Goal: Task Accomplishment & Management: Manage account settings

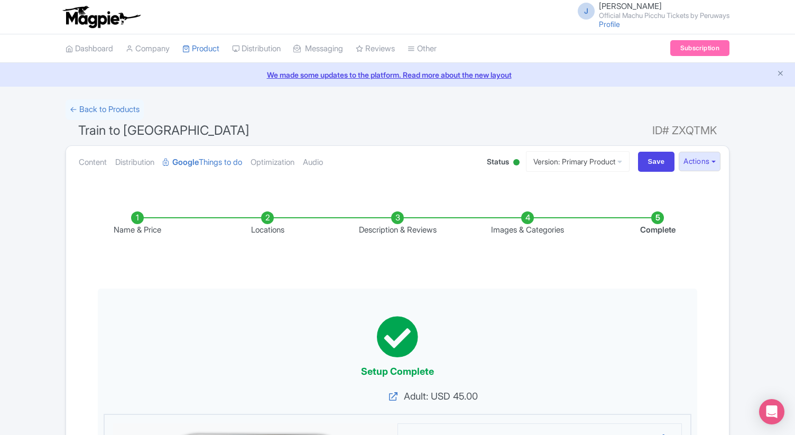
scroll to position [67, 0]
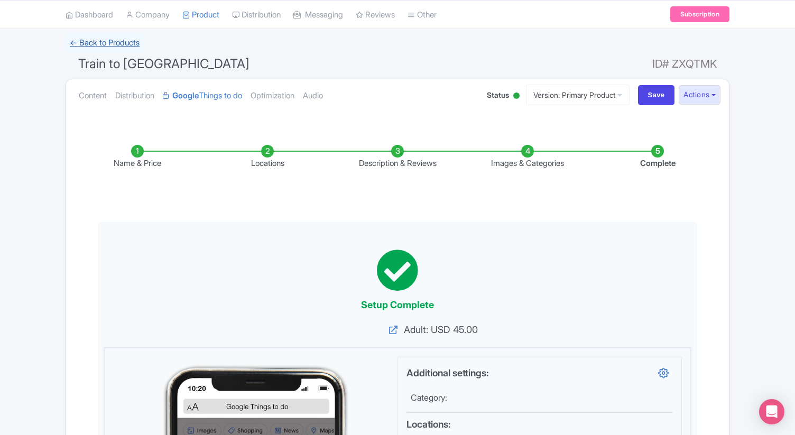
click at [119, 42] on link "← Back to Products" at bounding box center [105, 43] width 78 height 21
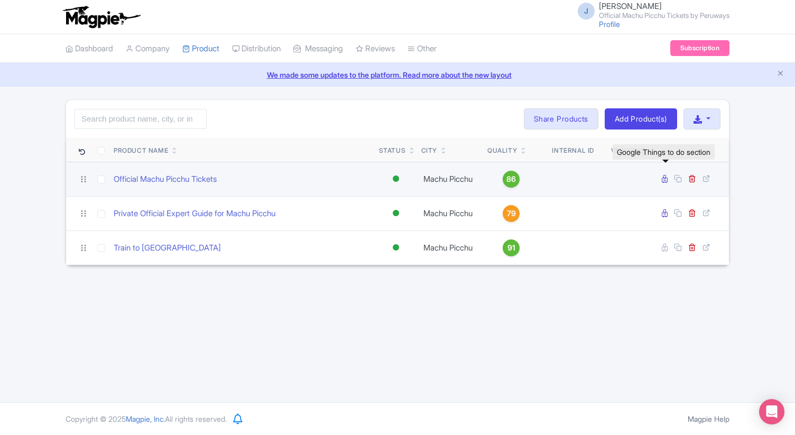
click at [662, 180] on icon at bounding box center [665, 179] width 6 height 8
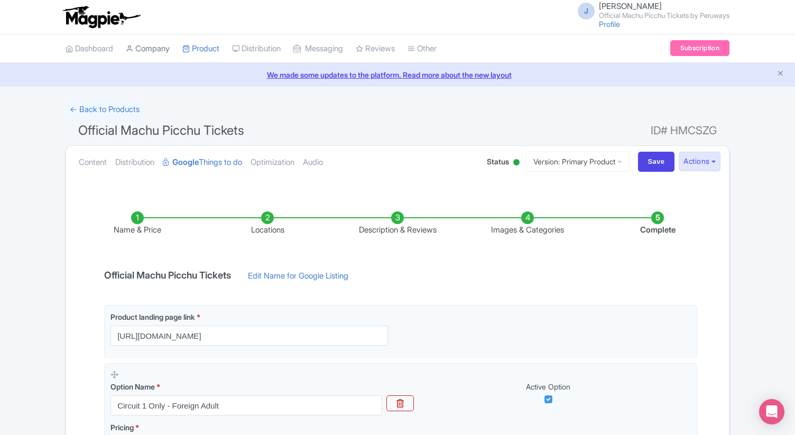
click at [148, 52] on link "Company" at bounding box center [148, 48] width 44 height 29
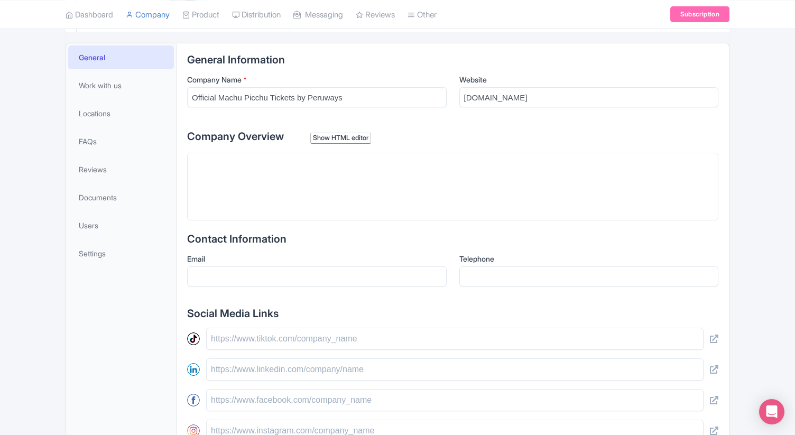
scroll to position [205, 0]
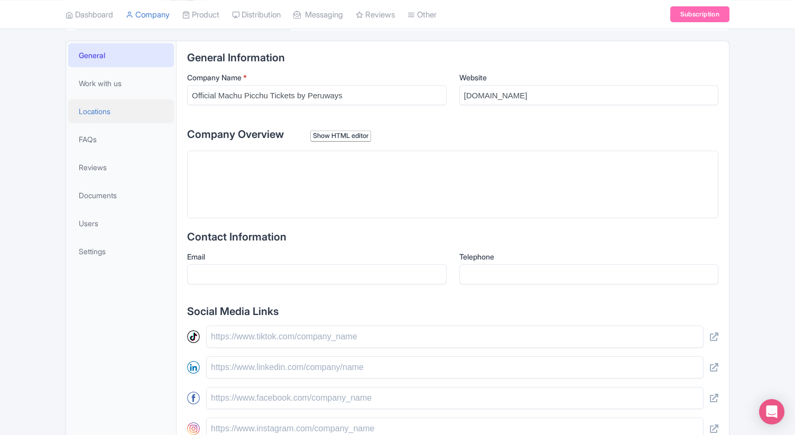
click at [104, 118] on link "Locations" at bounding box center [121, 111] width 106 height 24
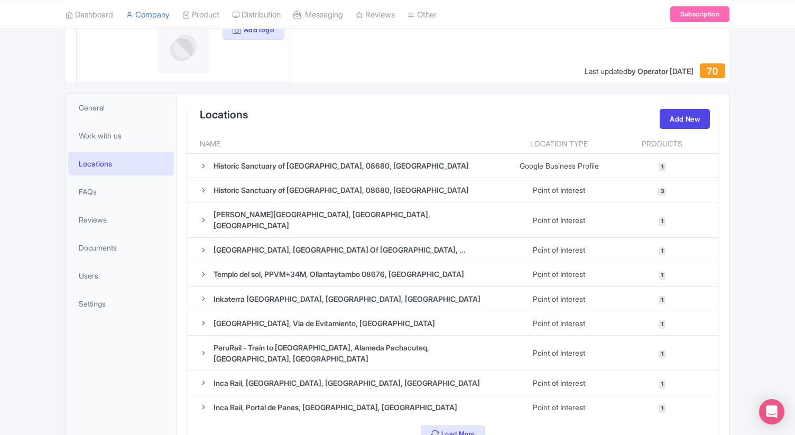
scroll to position [168, 0]
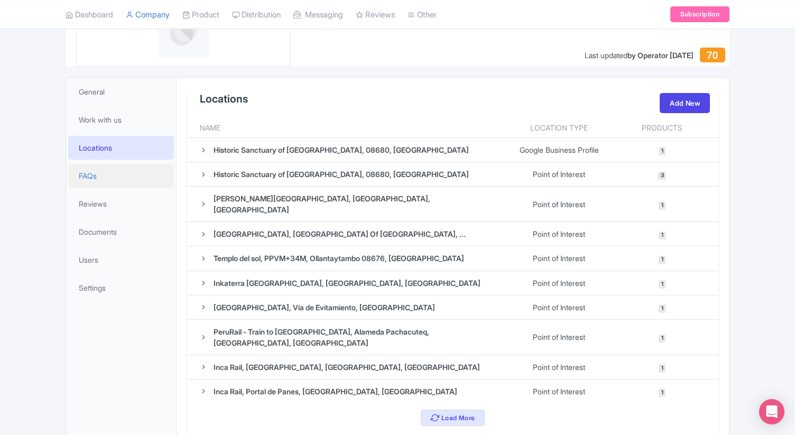
click at [85, 175] on span "FAQs" at bounding box center [88, 175] width 18 height 11
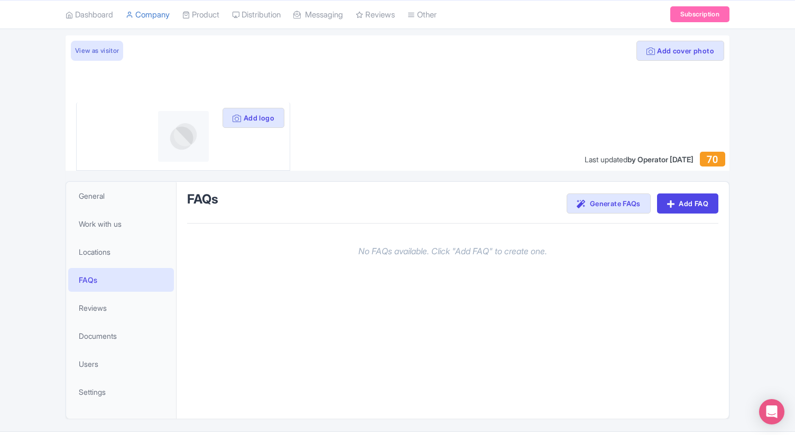
scroll to position [93, 0]
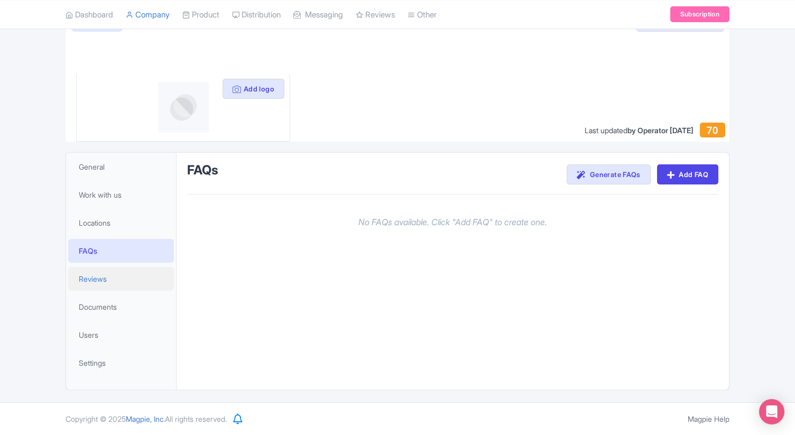
click at [87, 283] on span "Reviews" at bounding box center [93, 278] width 28 height 11
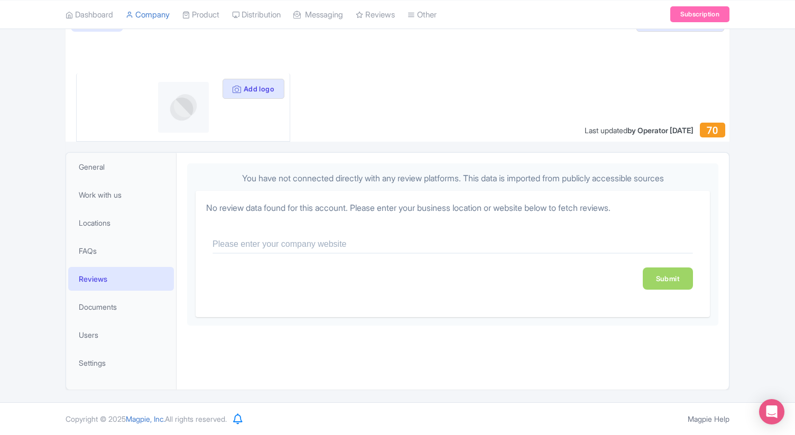
click at [91, 320] on li "Documents" at bounding box center [121, 307] width 110 height 28
click at [90, 311] on span "Documents" at bounding box center [98, 306] width 38 height 11
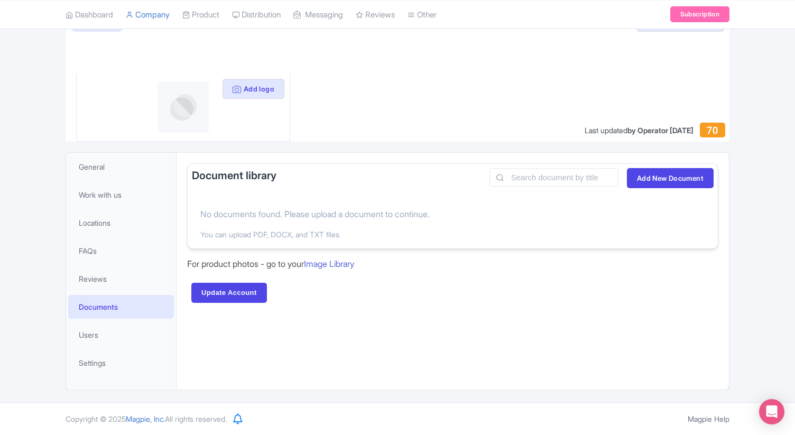
click at [85, 348] on li "Users" at bounding box center [121, 335] width 110 height 28
click at [85, 343] on link "Users" at bounding box center [121, 335] width 106 height 24
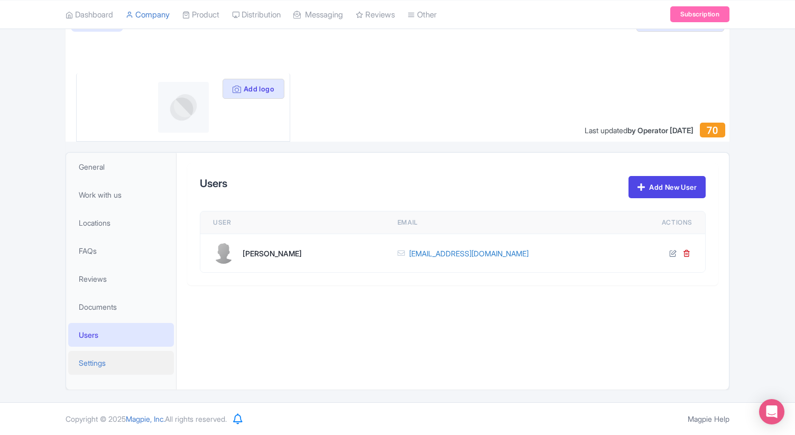
click at [88, 366] on span "Settings" at bounding box center [92, 362] width 27 height 11
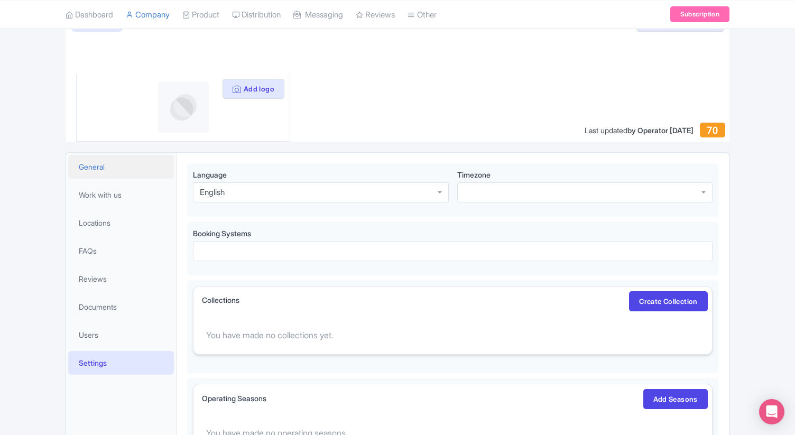
click at [99, 170] on span "General" at bounding box center [92, 166] width 26 height 11
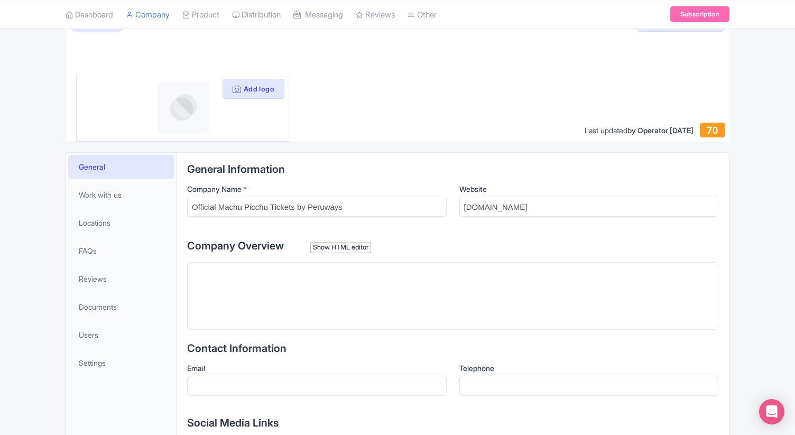
click at [768, 99] on div "Add cover photo View as visitor Add logo Last updated by Operator Oct 10, 2025 …" at bounding box center [397, 370] width 795 height 728
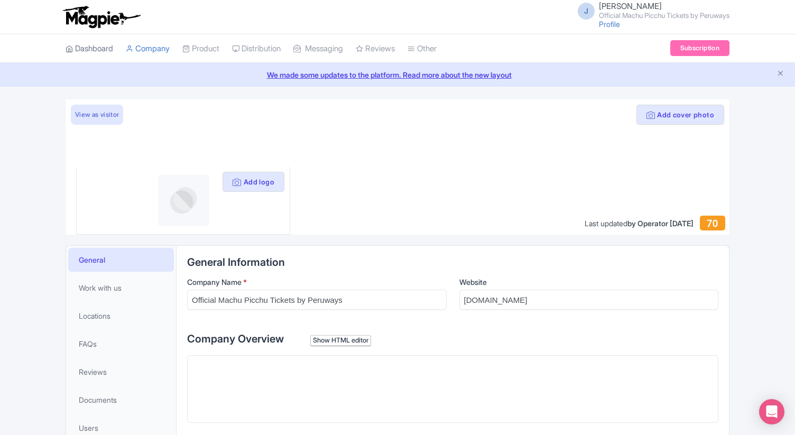
click at [99, 50] on link "Dashboard" at bounding box center [90, 48] width 48 height 29
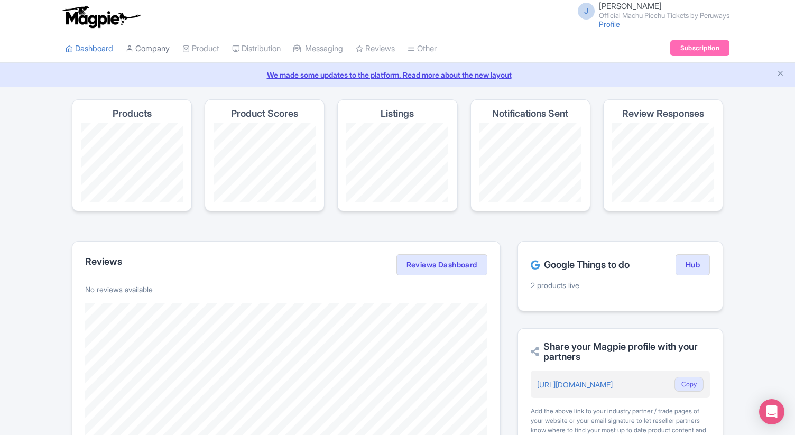
click at [148, 51] on link "Company" at bounding box center [148, 48] width 44 height 29
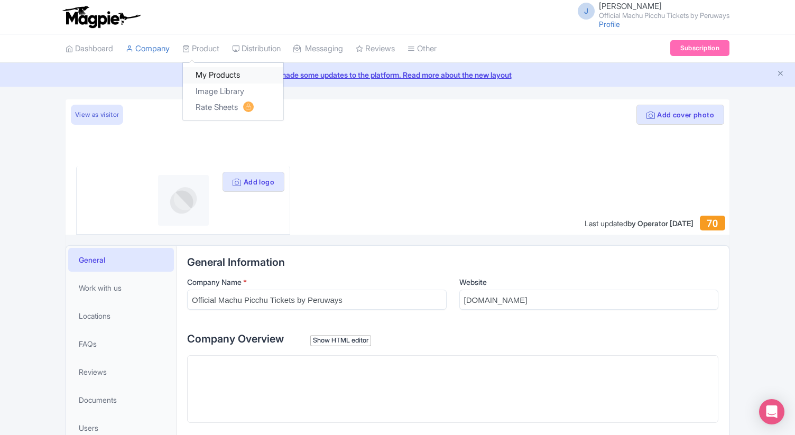
click at [217, 74] on link "My Products" at bounding box center [233, 75] width 100 height 16
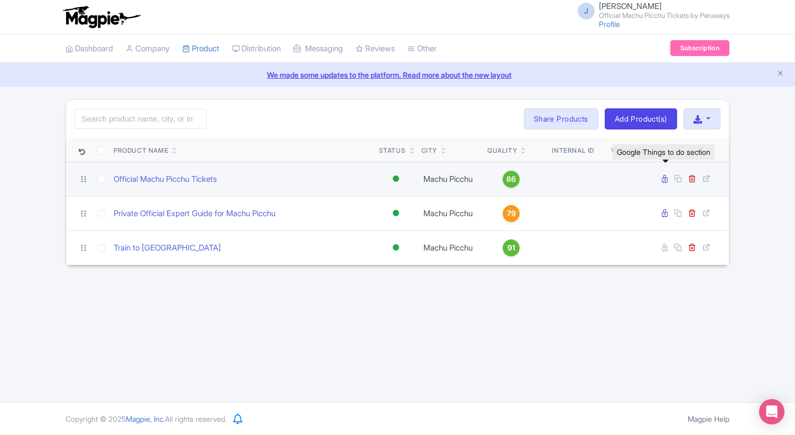
click at [667, 179] on icon at bounding box center [665, 179] width 6 height 8
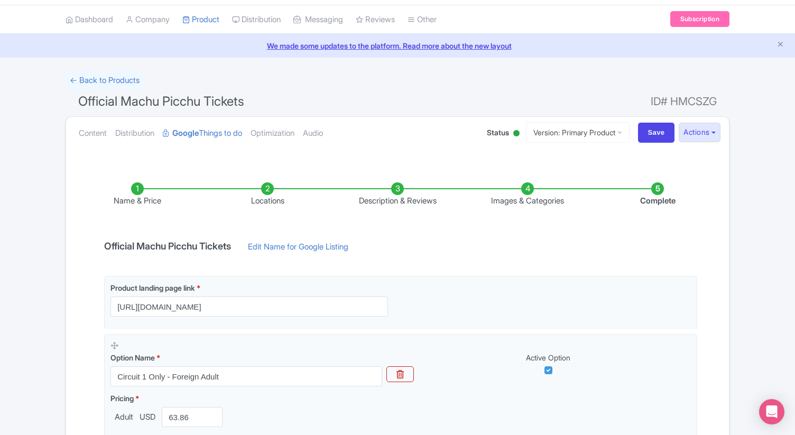
scroll to position [30, 0]
click at [267, 199] on li "Locations" at bounding box center [267, 193] width 130 height 25
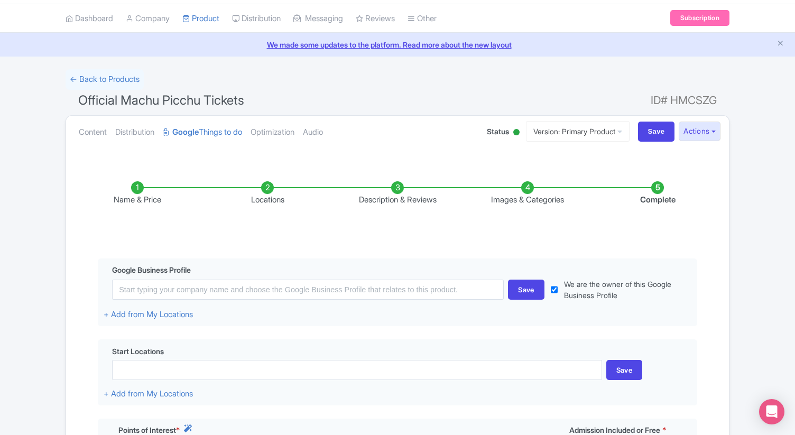
click at [267, 199] on li "Locations" at bounding box center [267, 193] width 130 height 25
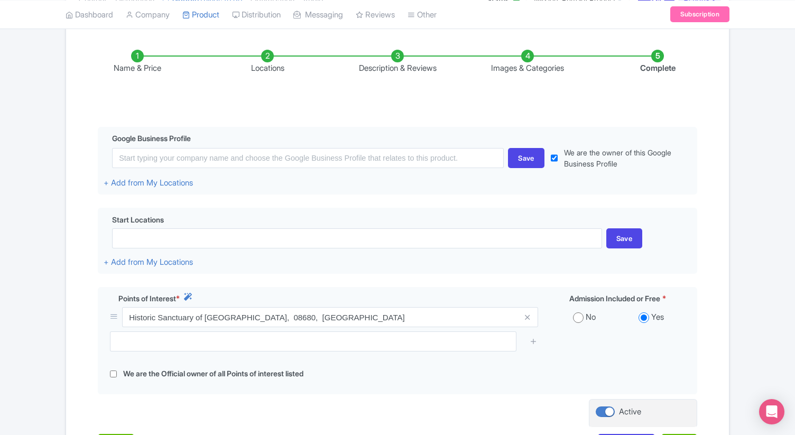
scroll to position [145, 0]
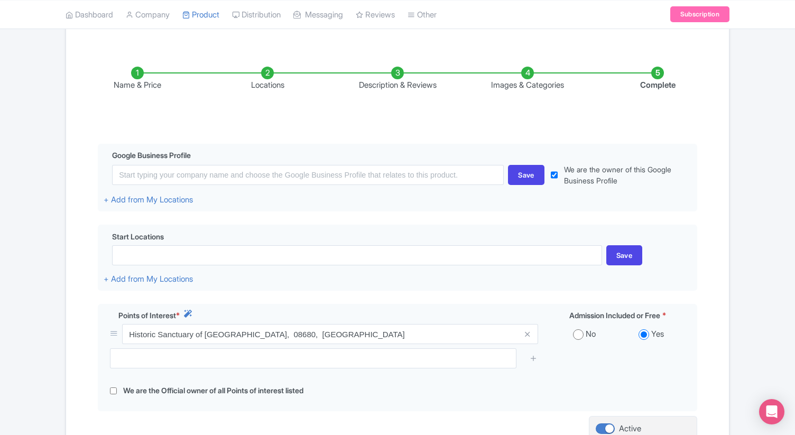
click at [392, 85] on li "Description & Reviews" at bounding box center [397, 79] width 130 height 25
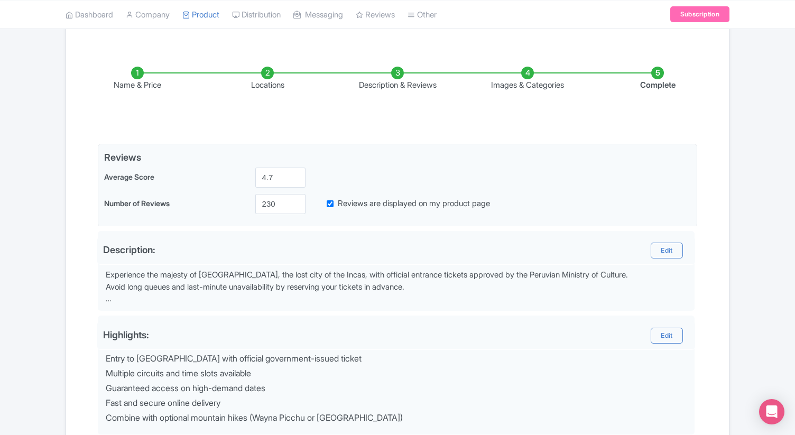
click at [545, 86] on li "Images & Categories" at bounding box center [527, 79] width 130 height 25
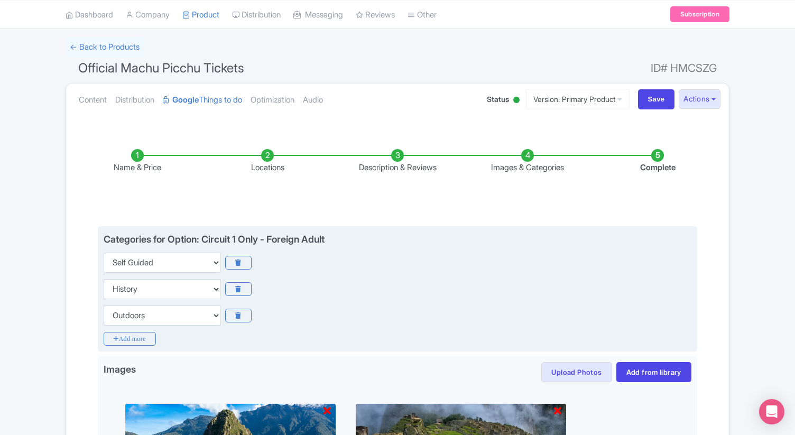
scroll to position [49, 0]
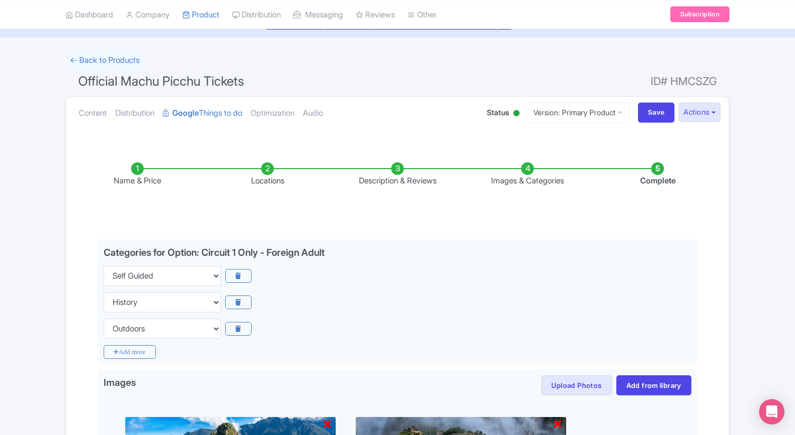
click at [658, 183] on li "Complete" at bounding box center [657, 174] width 130 height 25
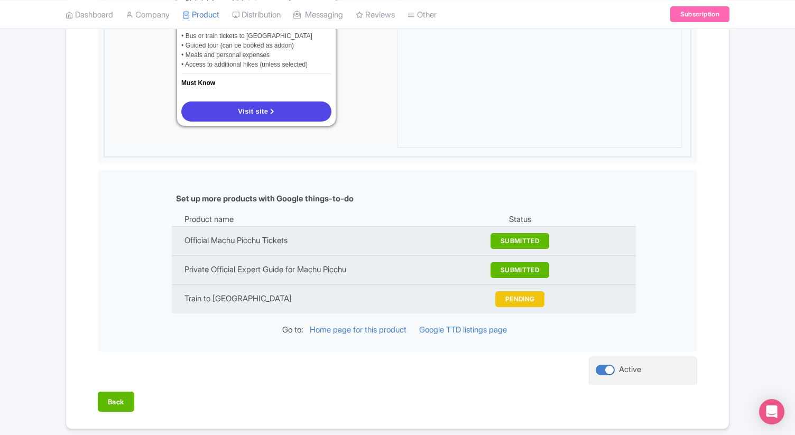
scroll to position [1000, 0]
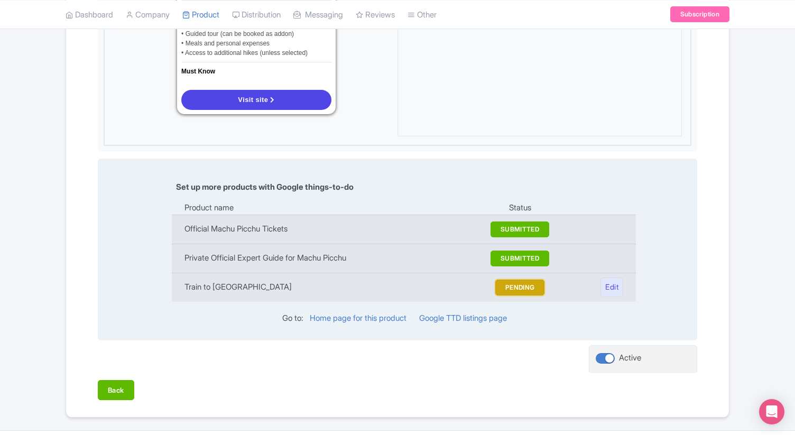
click at [526, 292] on button "PENDING" at bounding box center [520, 288] width 50 height 16
click at [528, 289] on button "PENDING" at bounding box center [520, 288] width 50 height 16
click at [252, 287] on td "Train to [GEOGRAPHIC_DATA]" at bounding box center [327, 287] width 310 height 29
click at [386, 320] on link "Home page for this product" at bounding box center [358, 318] width 97 height 10
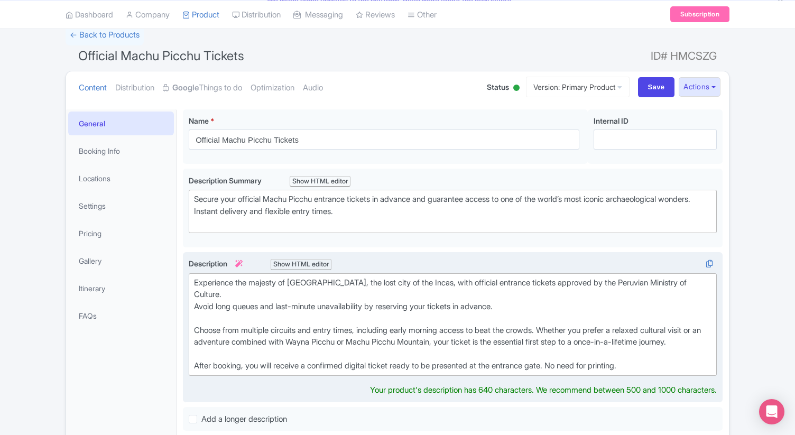
scroll to position [45, 0]
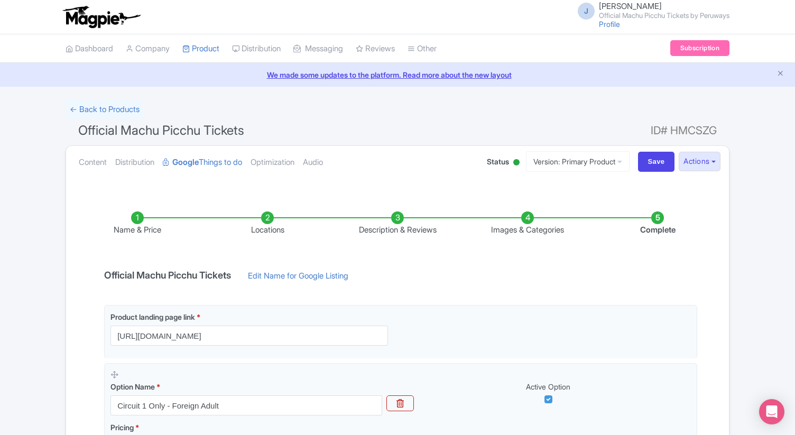
click at [658, 233] on li "Complete" at bounding box center [657, 223] width 130 height 25
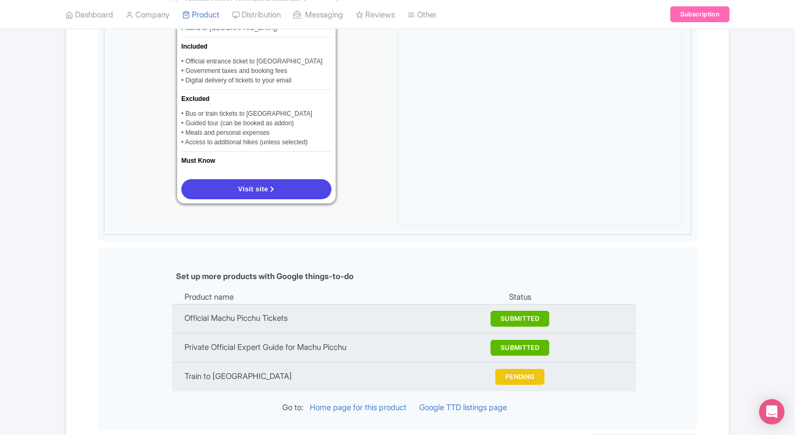
scroll to position [1027, 0]
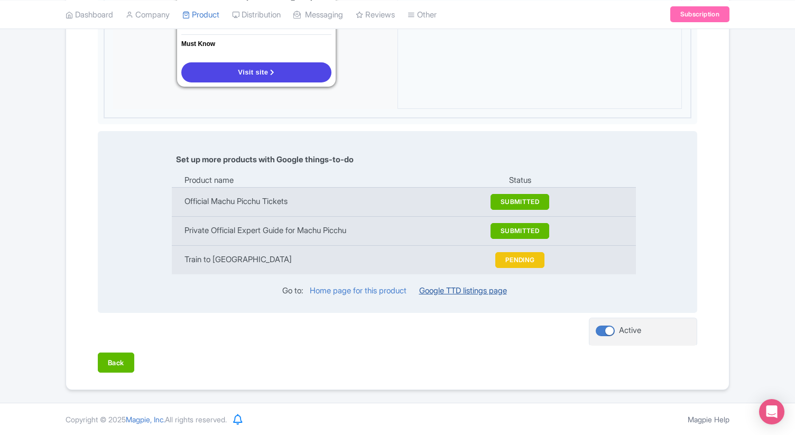
click at [465, 289] on link "Google TTD listings page" at bounding box center [463, 290] width 88 height 10
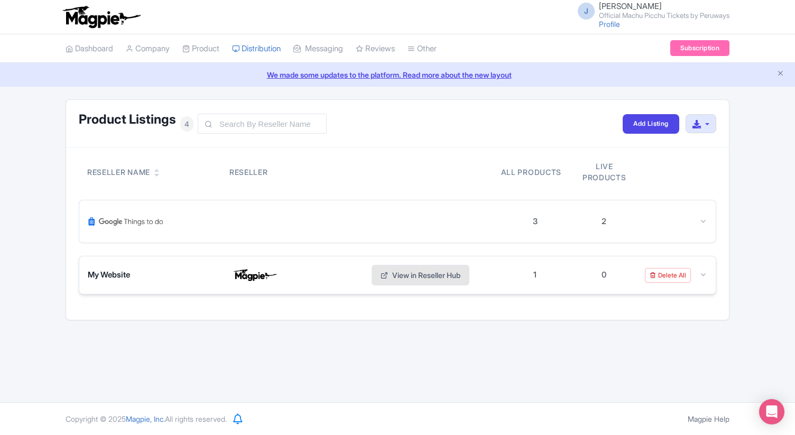
click at [442, 276] on link "View in Reseller Hub" at bounding box center [421, 275] width 98 height 21
click at [703, 276] on icon at bounding box center [703, 275] width 8 height 8
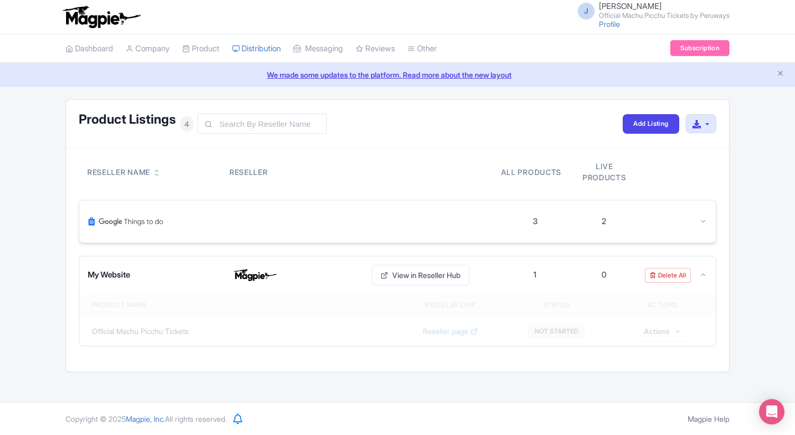
click at [700, 225] on icon at bounding box center [703, 221] width 8 height 8
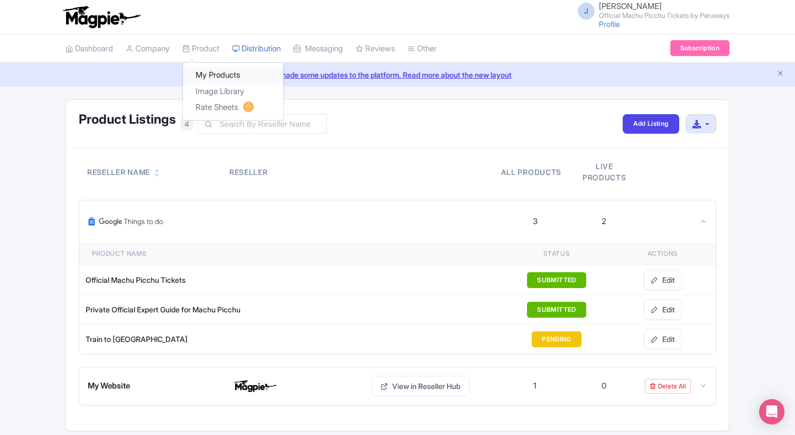
click at [219, 72] on link "My Products" at bounding box center [233, 75] width 100 height 16
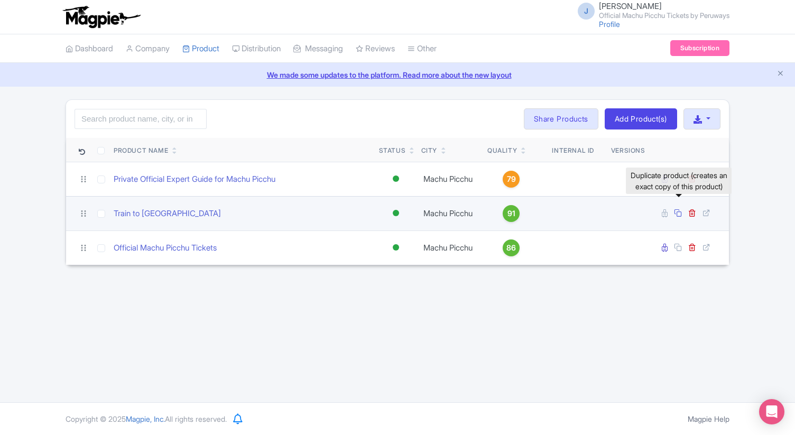
click at [677, 213] on icon at bounding box center [678, 213] width 8 height 8
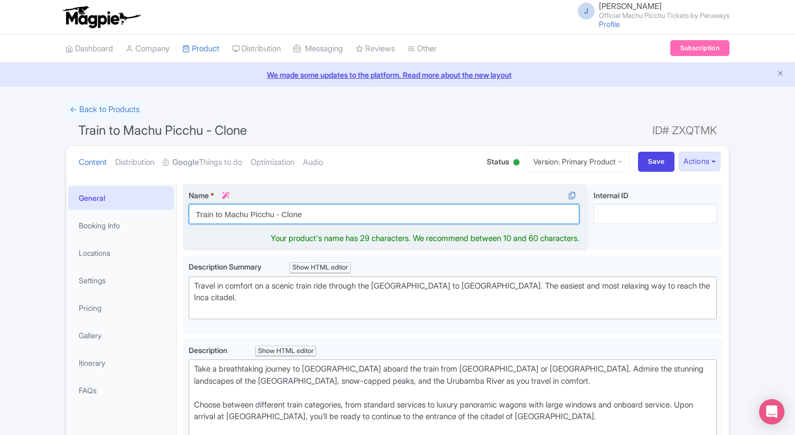
click at [283, 214] on input "Train to Machu Picchu - Clone" at bounding box center [384, 214] width 391 height 20
drag, startPoint x: 283, startPoint y: 214, endPoint x: 359, endPoint y: 215, distance: 76.6
click at [359, 215] on input "Train to Machu Picchu - Clone" at bounding box center [384, 214] width 391 height 20
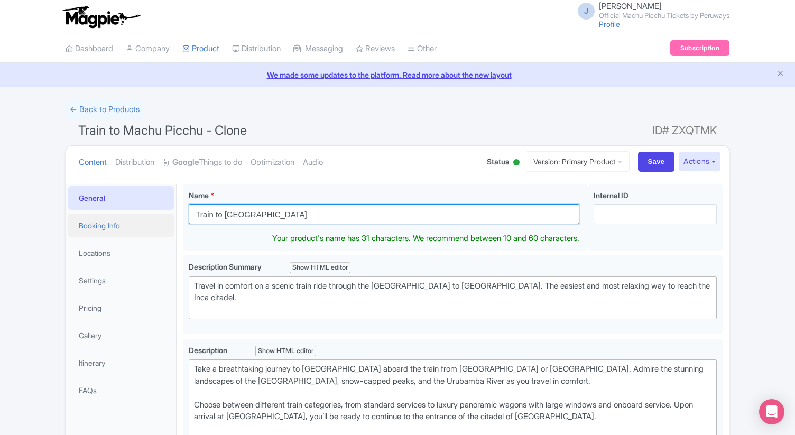
type input "Train to [GEOGRAPHIC_DATA]"
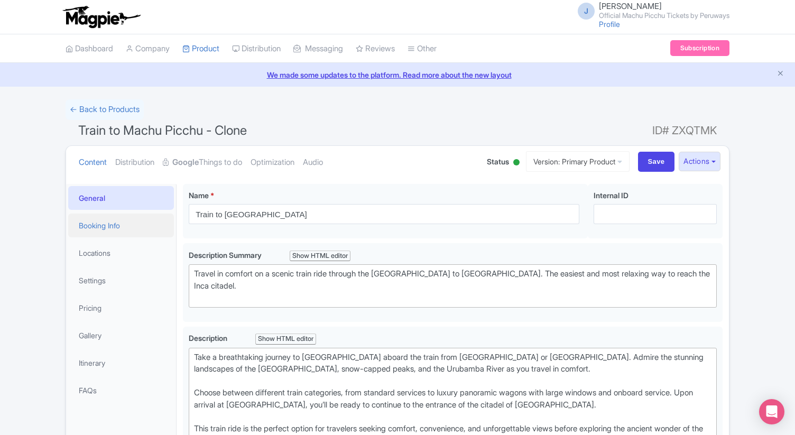
click at [104, 231] on link "Booking Info" at bounding box center [121, 225] width 106 height 24
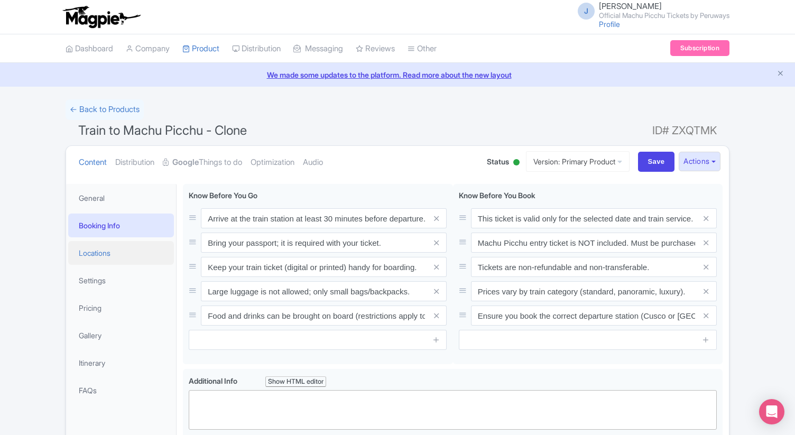
click at [109, 255] on link "Locations" at bounding box center [121, 253] width 106 height 24
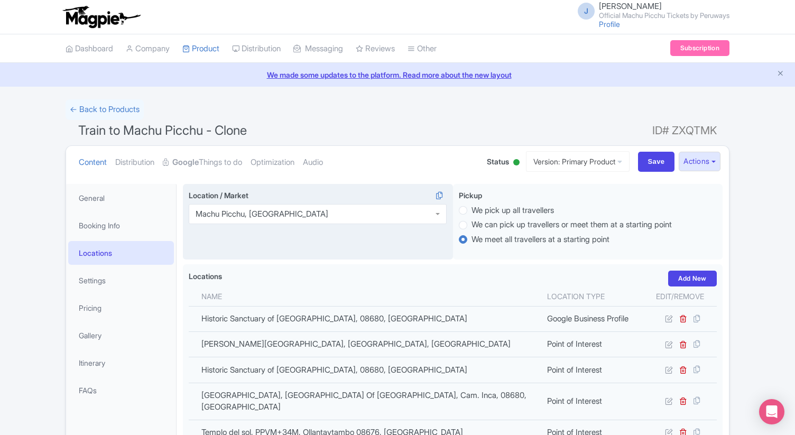
click at [287, 212] on div "Machu Picchu, Peru" at bounding box center [318, 214] width 258 height 20
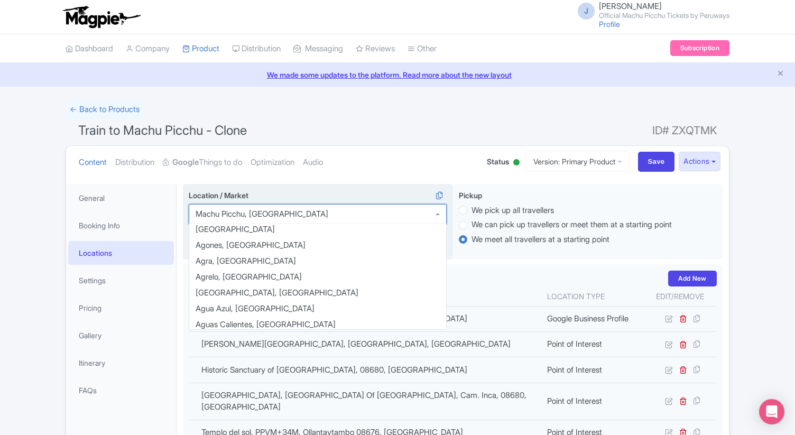
click at [287, 212] on div "Machu Picchu, Peru" at bounding box center [318, 214] width 258 height 20
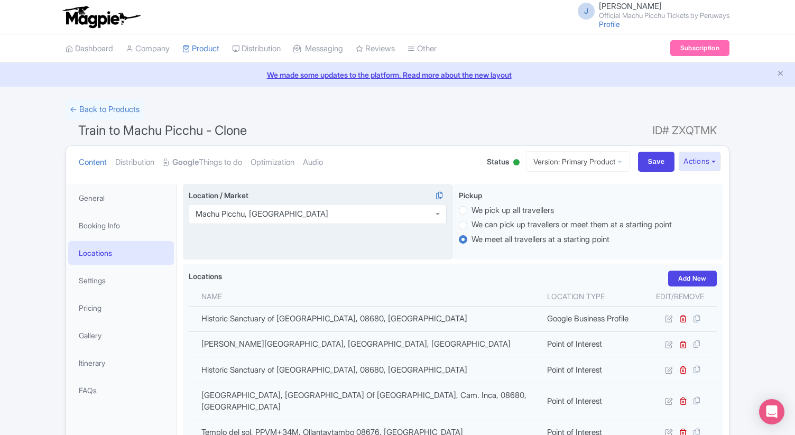
click at [269, 216] on div "Machu Picchu, Peru" at bounding box center [262, 214] width 133 height 10
click at [104, 278] on link "Settings" at bounding box center [121, 280] width 106 height 24
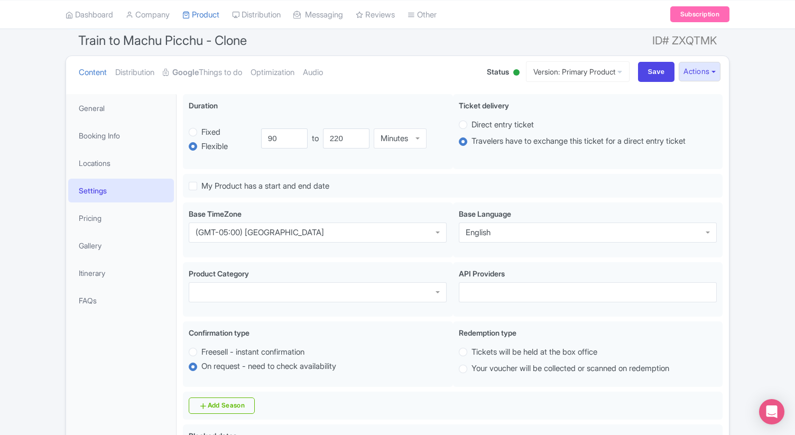
scroll to position [103, 0]
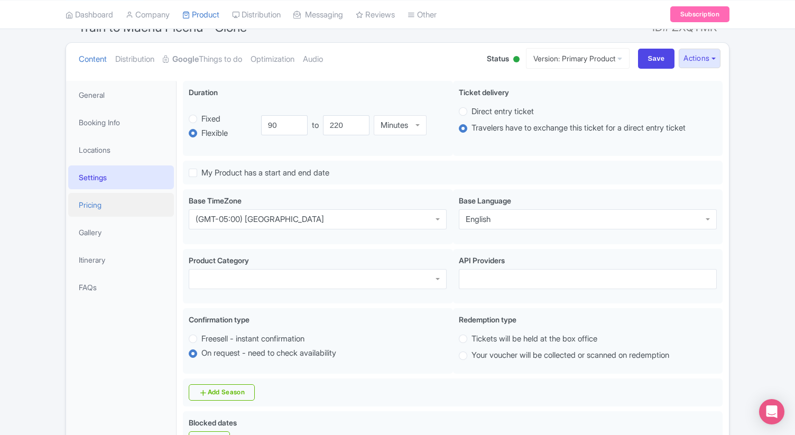
click at [85, 196] on link "Pricing" at bounding box center [121, 205] width 106 height 24
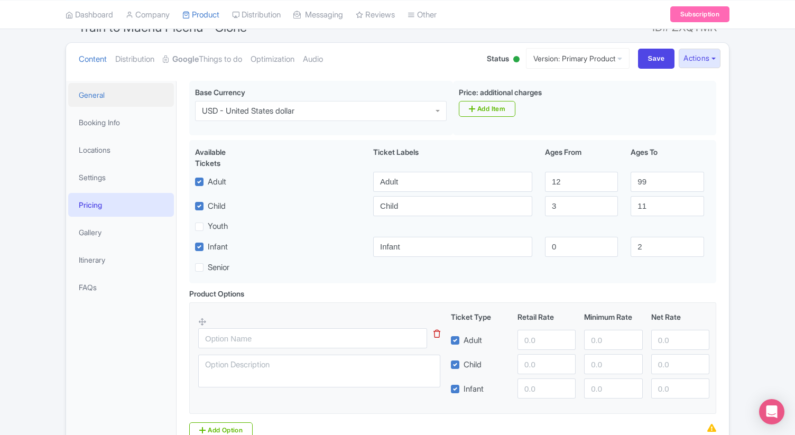
click at [97, 94] on link "General" at bounding box center [121, 95] width 106 height 24
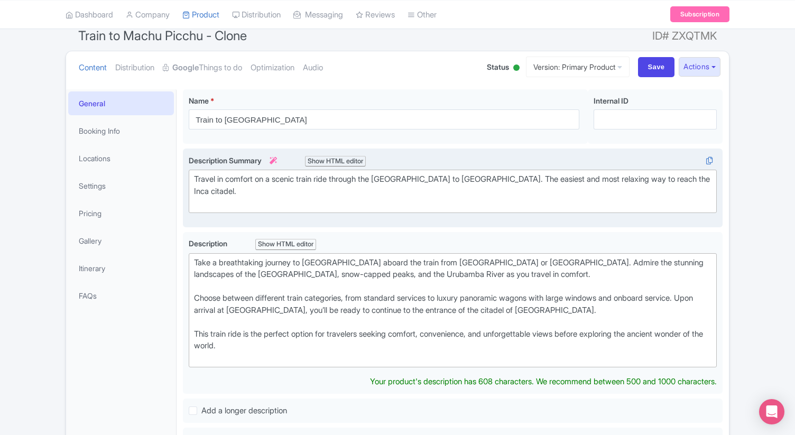
scroll to position [0, 0]
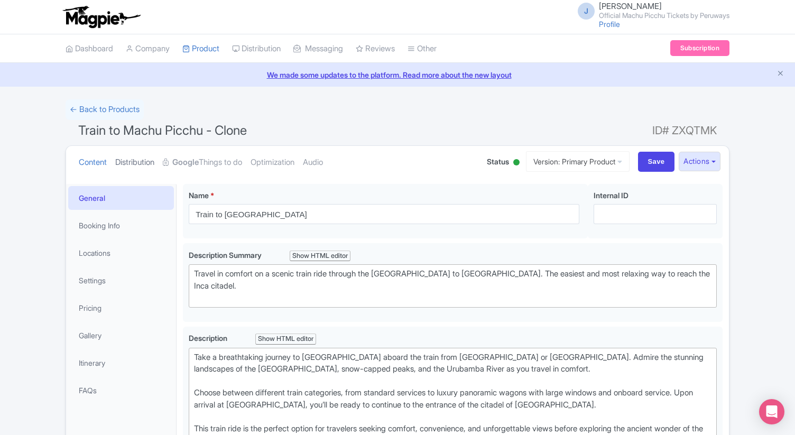
click at [154, 163] on link "Distribution" at bounding box center [134, 162] width 39 height 33
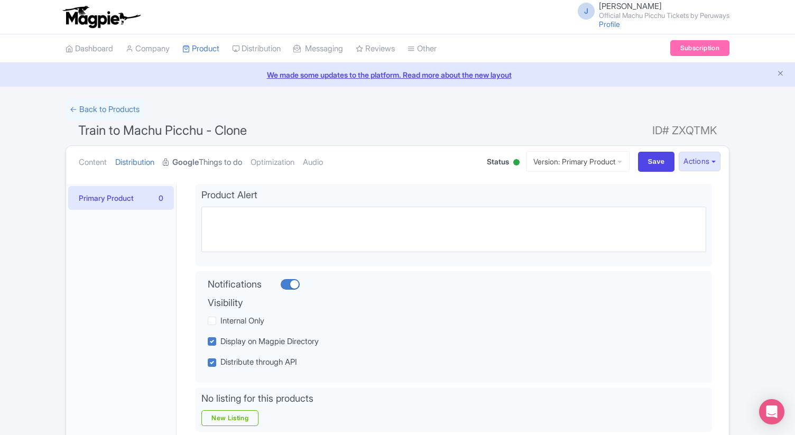
click at [225, 166] on link "Google Things to do" at bounding box center [202, 162] width 79 height 33
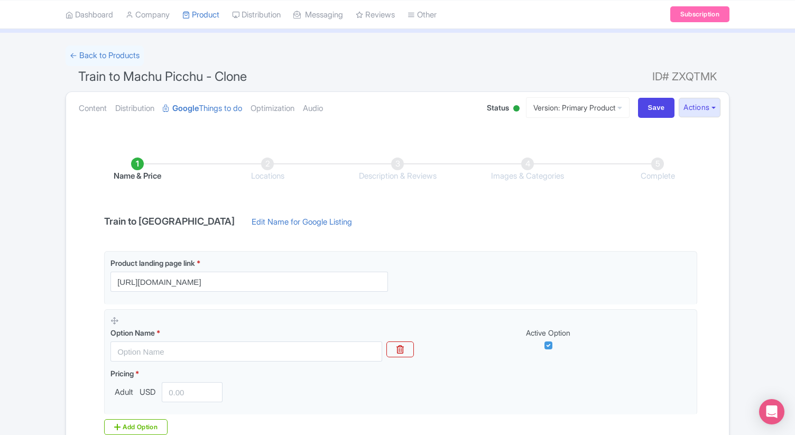
scroll to position [39, 0]
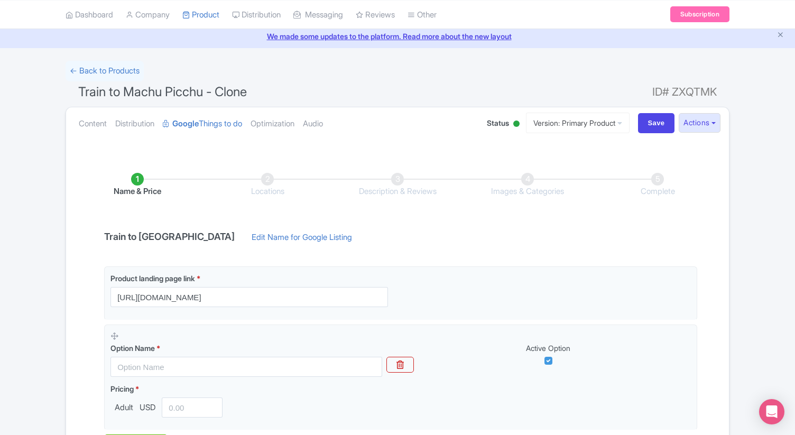
click at [272, 187] on li "Locations" at bounding box center [267, 185] width 130 height 25
click at [272, 192] on li "Locations" at bounding box center [267, 185] width 130 height 25
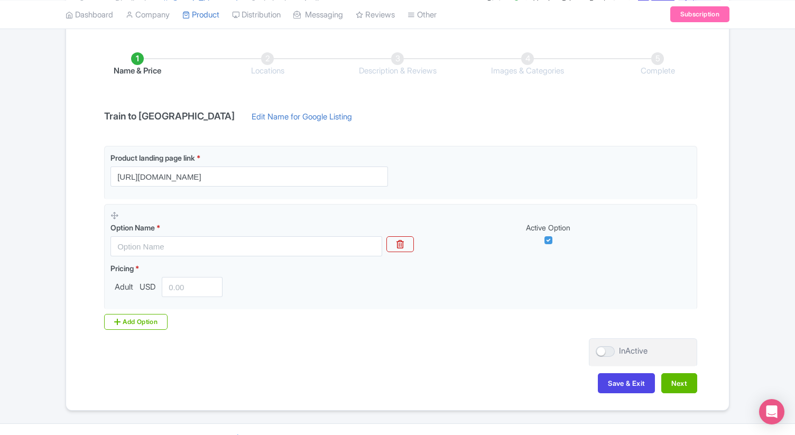
scroll to position [151, 0]
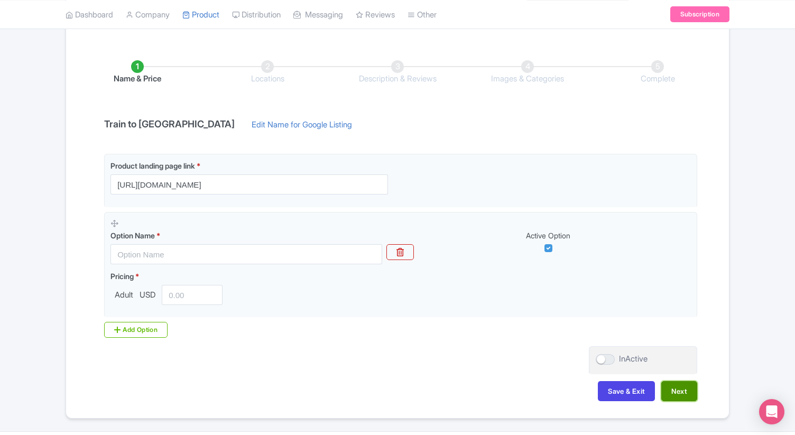
click at [677, 396] on button "Next" at bounding box center [679, 391] width 36 height 20
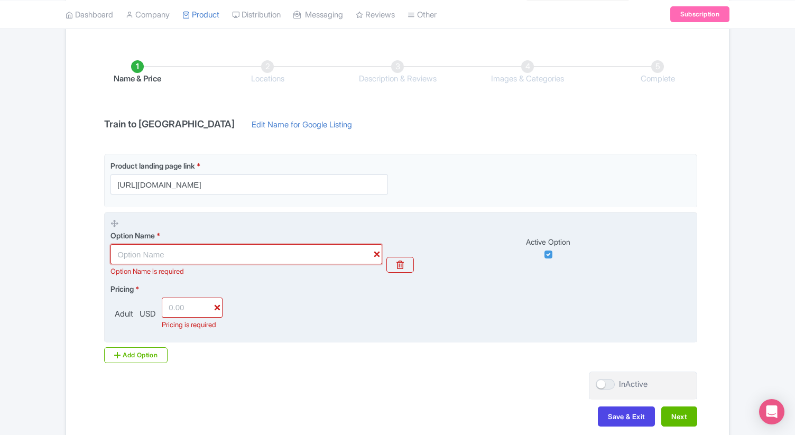
click at [255, 255] on input "text" at bounding box center [246, 254] width 272 height 20
type input "Foreign Adult"
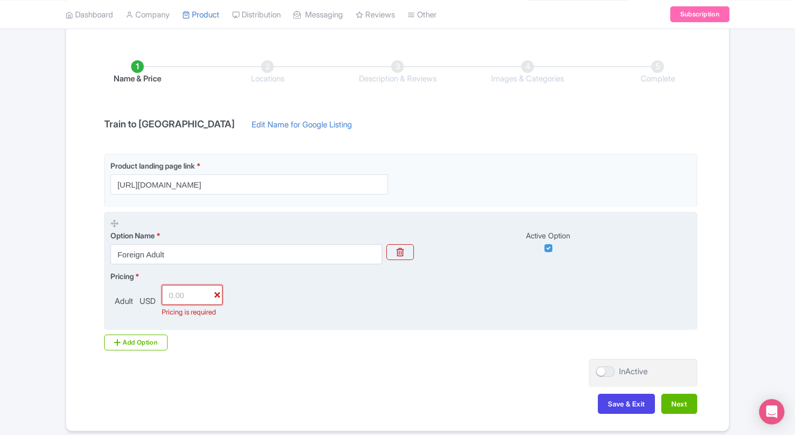
click at [189, 295] on input "number" at bounding box center [192, 295] width 61 height 20
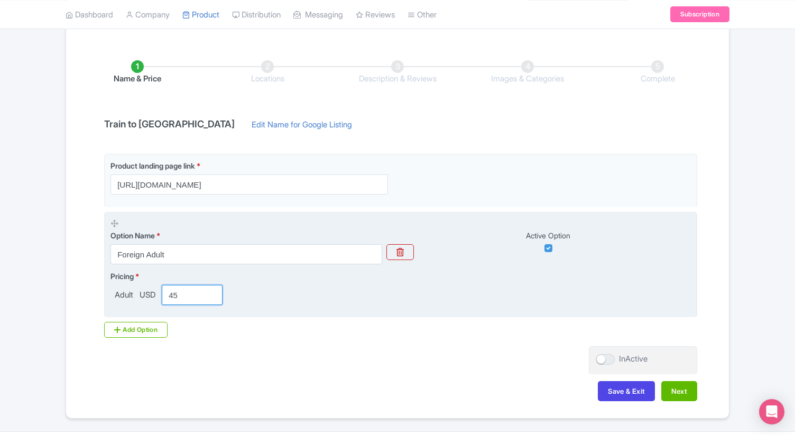
type input "45"
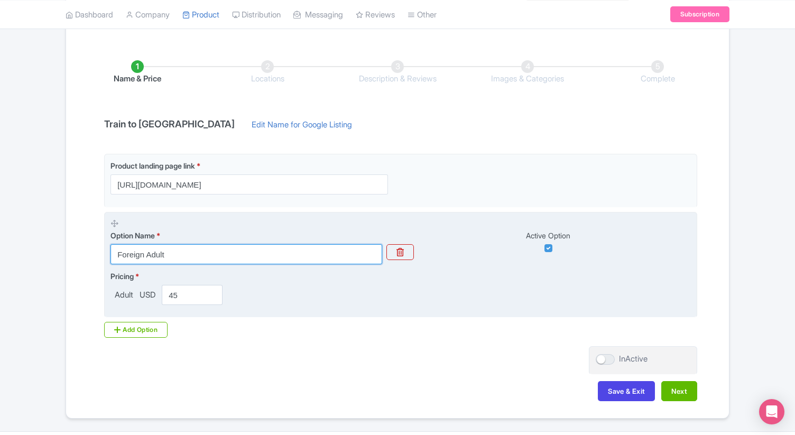
click at [132, 255] on input "Foreign Adult" at bounding box center [246, 254] width 272 height 20
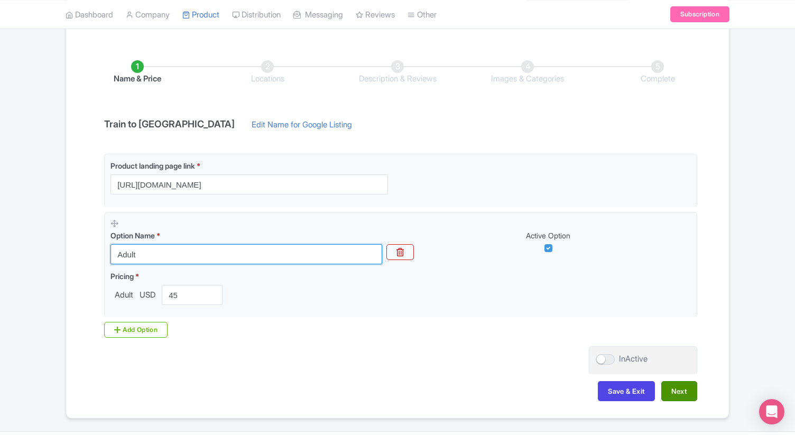
type input "Adult"
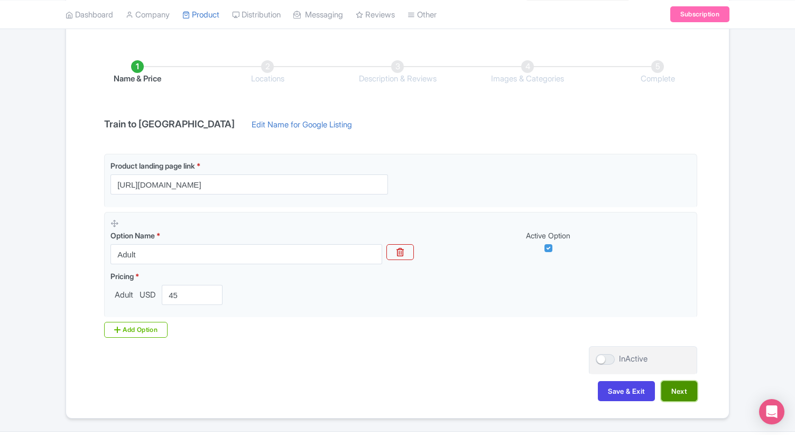
click at [680, 393] on button "Next" at bounding box center [679, 391] width 36 height 20
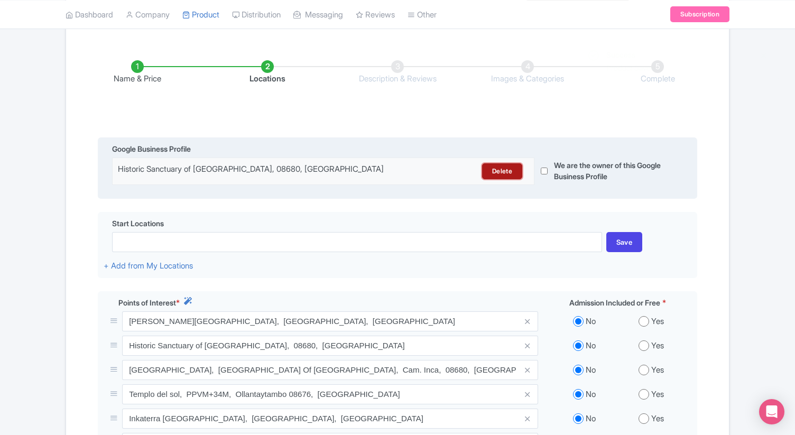
click at [496, 173] on link "Delete" at bounding box center [502, 171] width 40 height 16
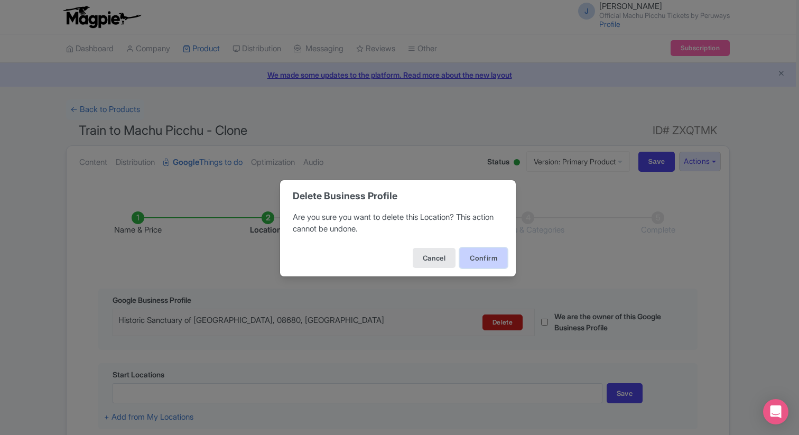
click at [485, 259] on button "Confirm" at bounding box center [484, 258] width 48 height 20
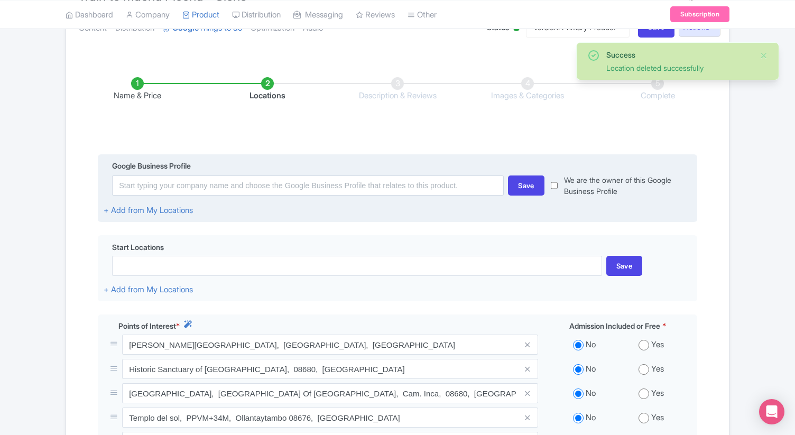
scroll to position [174, 0]
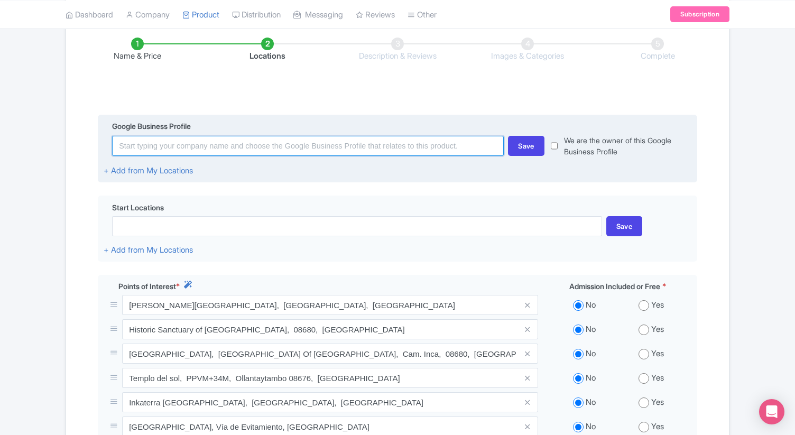
click at [361, 150] on input at bounding box center [308, 146] width 392 height 20
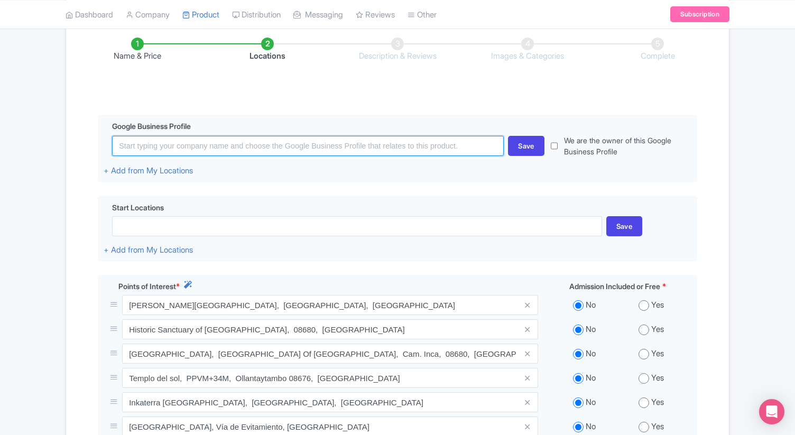
paste input "Estación Ferroviaria de Ollantaytambo"
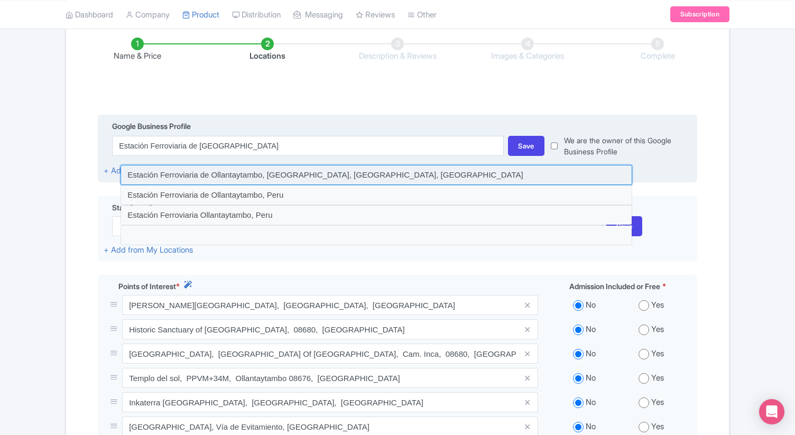
click at [408, 177] on input at bounding box center [376, 175] width 512 height 20
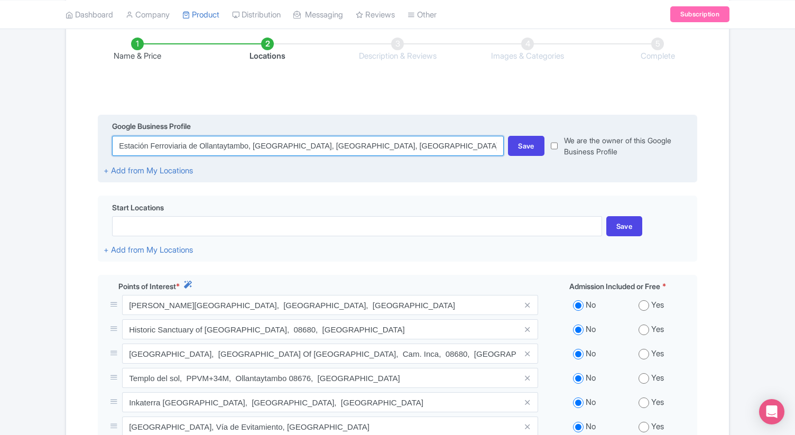
click at [385, 150] on input "Estación Ferroviaria de Ollantaytambo, Avenue Ferrocarril, Ollantaytambo, Peru" at bounding box center [308, 146] width 392 height 20
paste input
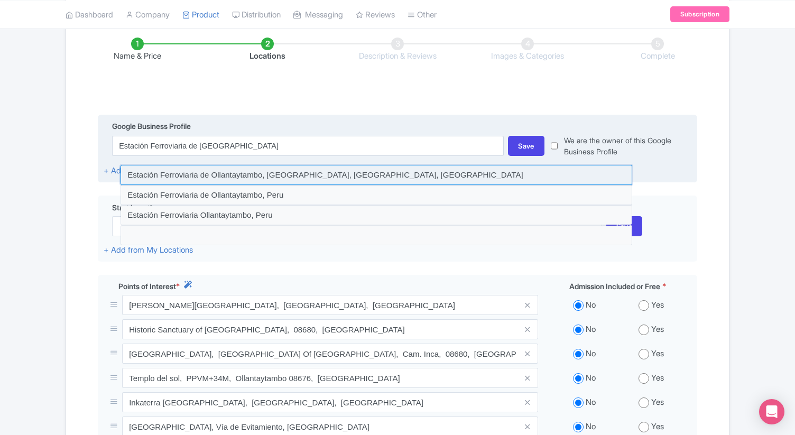
click at [300, 174] on input at bounding box center [376, 175] width 512 height 20
type input "Estación Ferroviaria de Ollantaytambo, Avenue Ferrocarril, Ollantaytambo, Peru"
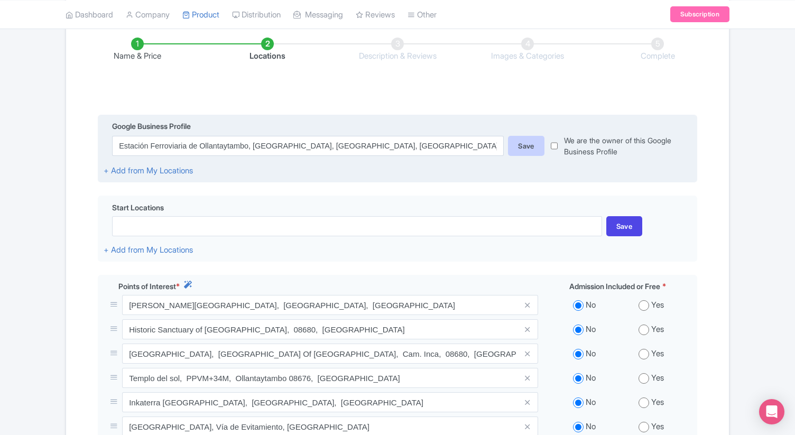
click at [528, 147] on div "Save" at bounding box center [526, 146] width 36 height 20
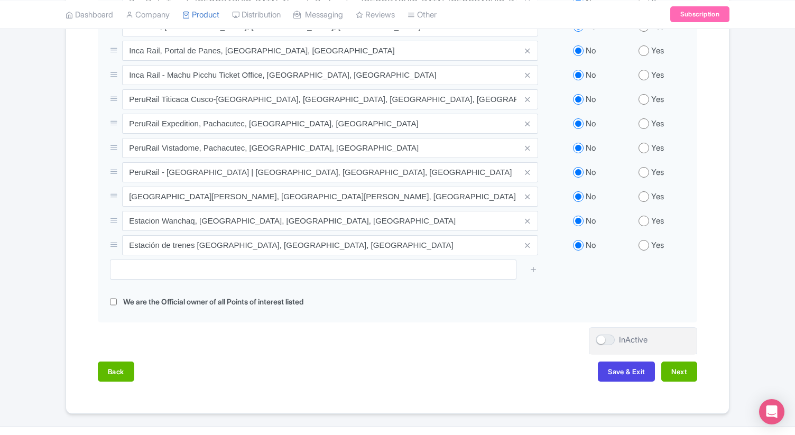
scroll to position [640, 0]
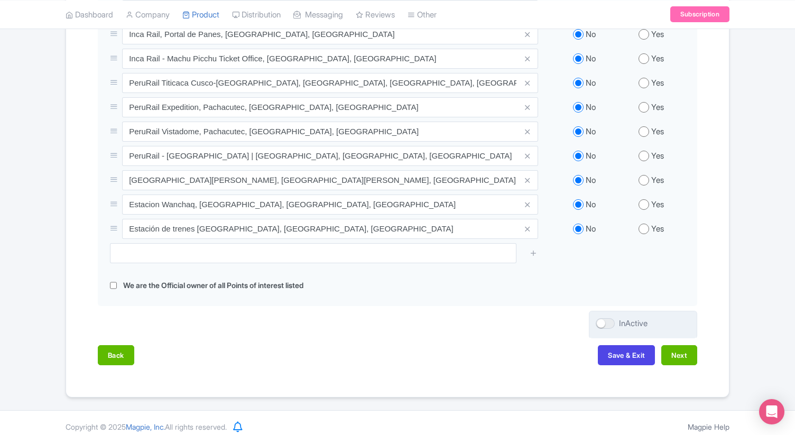
click at [602, 318] on div at bounding box center [605, 323] width 19 height 11
click at [602, 320] on input "InActive" at bounding box center [599, 323] width 7 height 7
checkbox input "true"
click at [676, 352] on button "Next" at bounding box center [679, 355] width 36 height 20
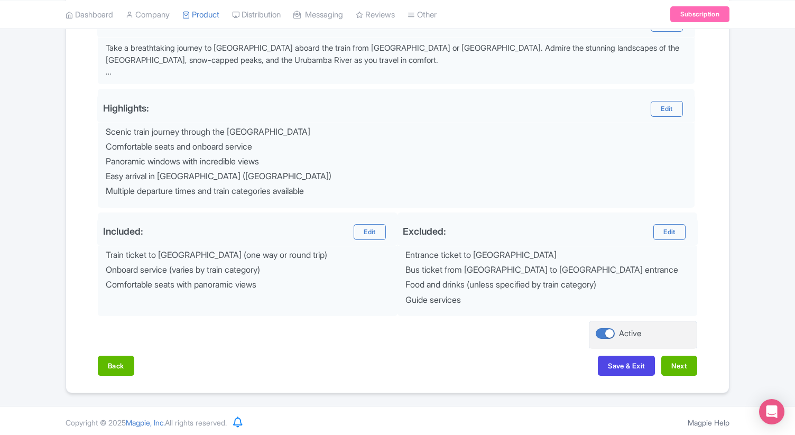
scroll to position [375, 0]
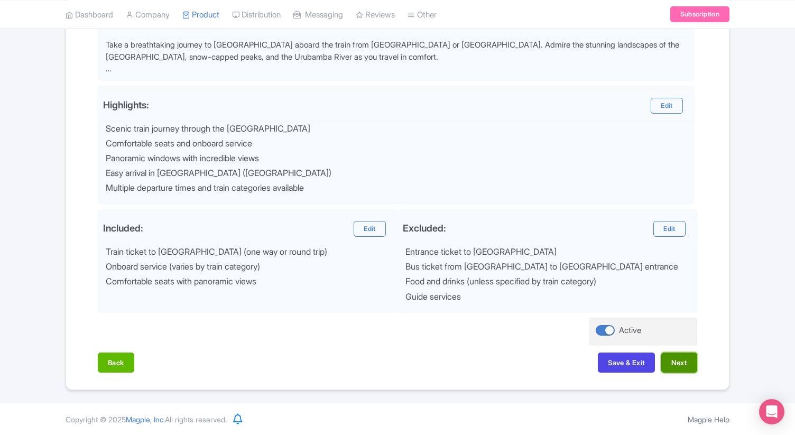
click at [684, 368] on button "Next" at bounding box center [679, 362] width 36 height 20
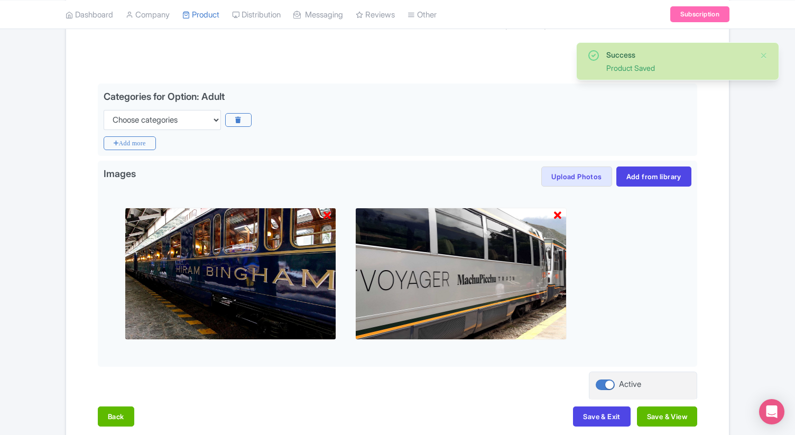
scroll to position [202, 0]
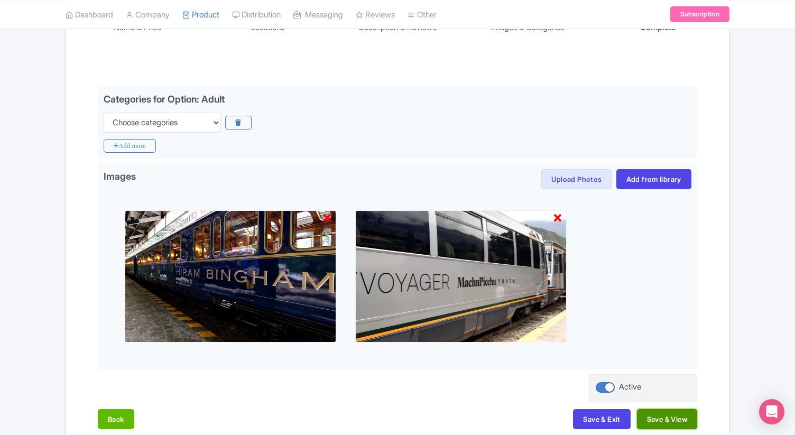
click at [682, 421] on button "Save & View" at bounding box center [667, 419] width 60 height 20
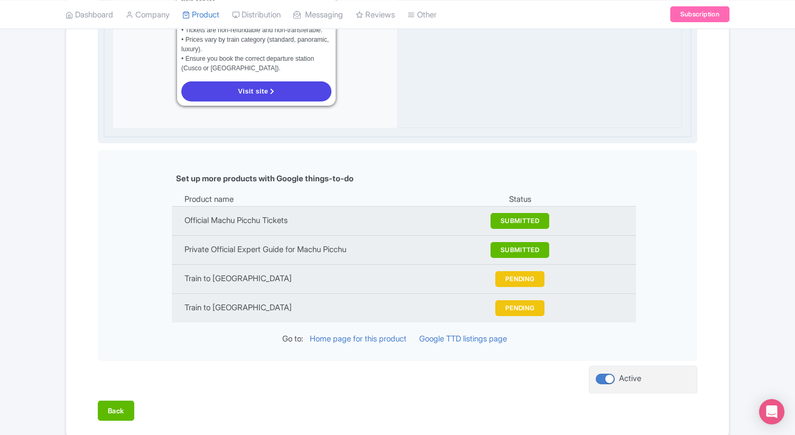
scroll to position [1161, 0]
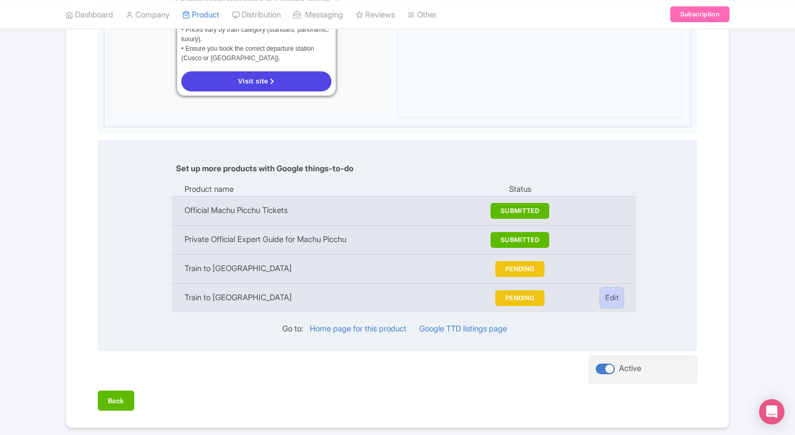
click at [606, 288] on link "Edit" at bounding box center [611, 298] width 23 height 20
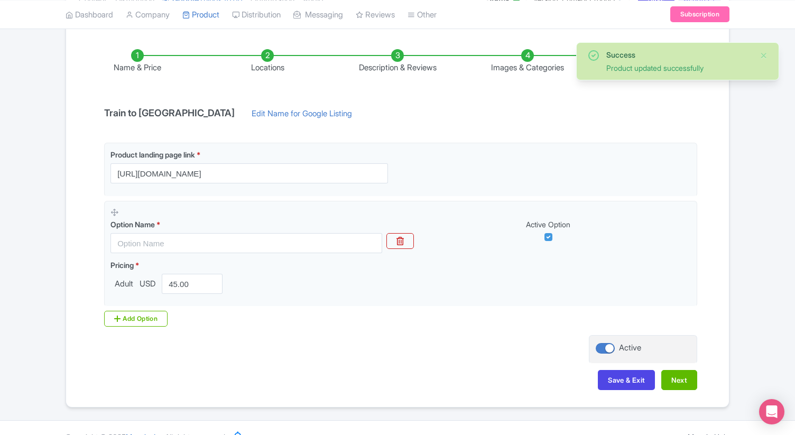
scroll to position [161, 0]
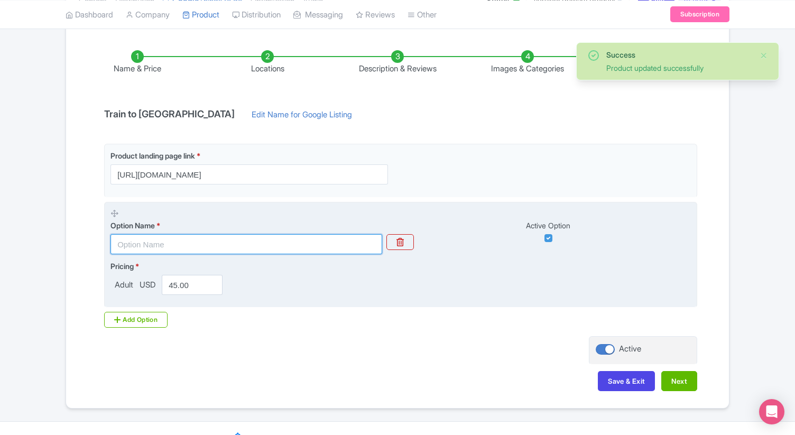
click at [302, 240] on input "text" at bounding box center [246, 244] width 272 height 20
type input "Adult"
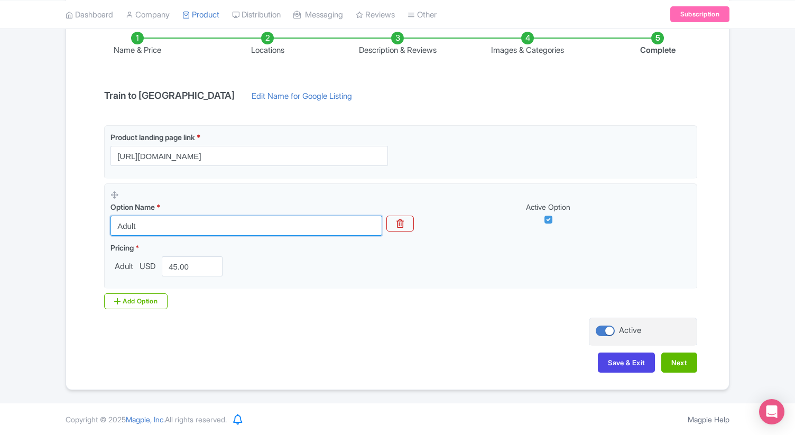
scroll to position [180, 0]
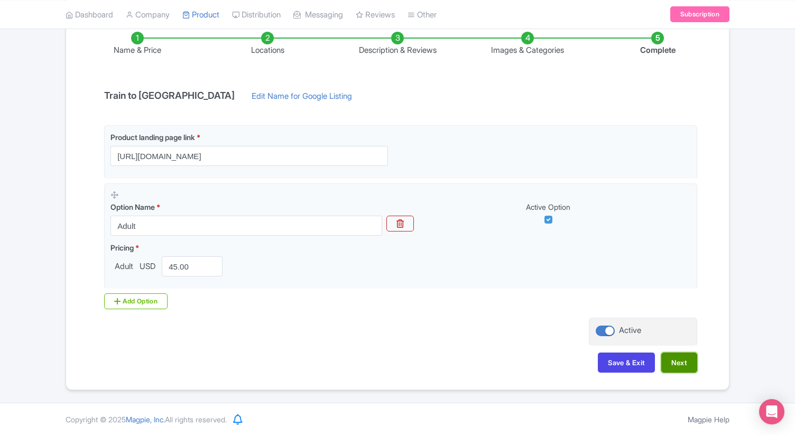
click at [673, 363] on button "Next" at bounding box center [679, 362] width 36 height 20
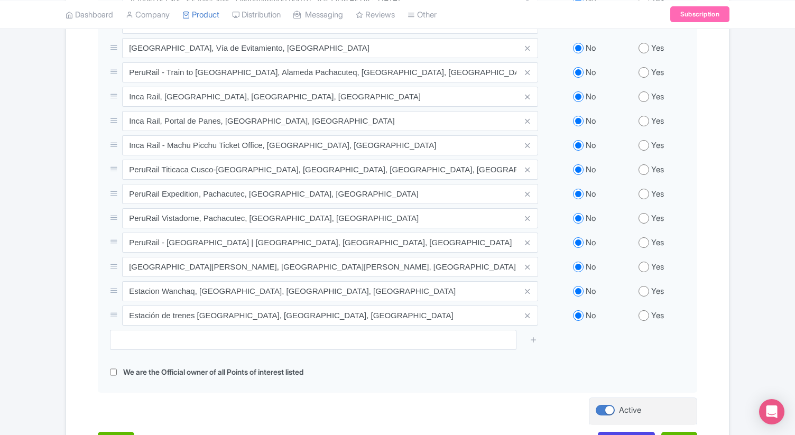
scroll to position [642, 0]
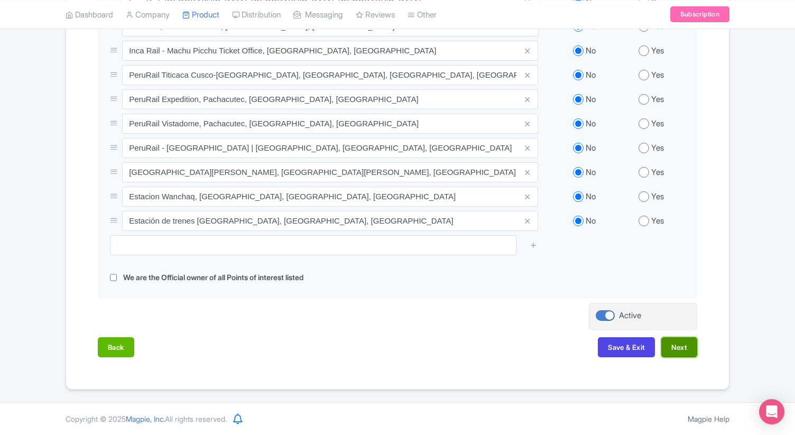
click at [674, 344] on button "Next" at bounding box center [679, 347] width 36 height 20
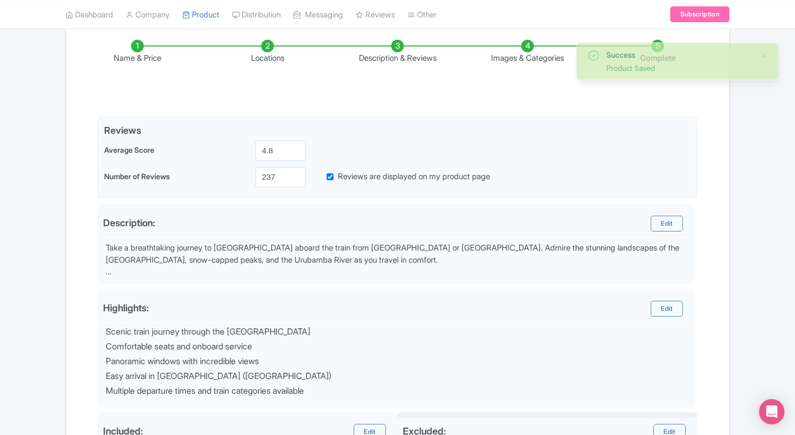
scroll to position [375, 0]
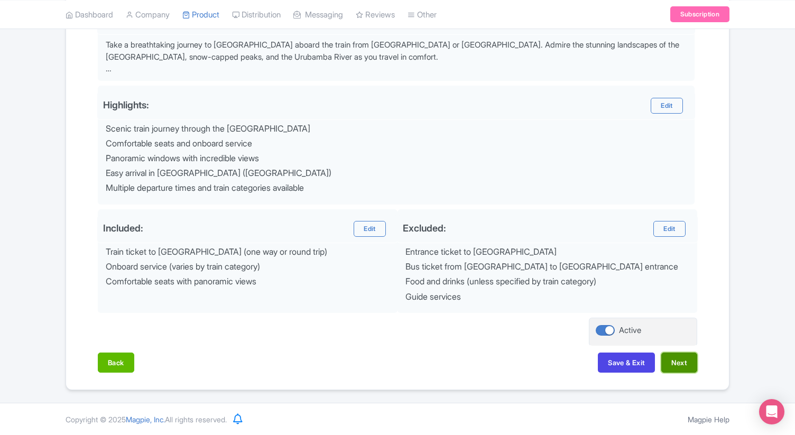
click at [674, 365] on button "Next" at bounding box center [679, 362] width 36 height 20
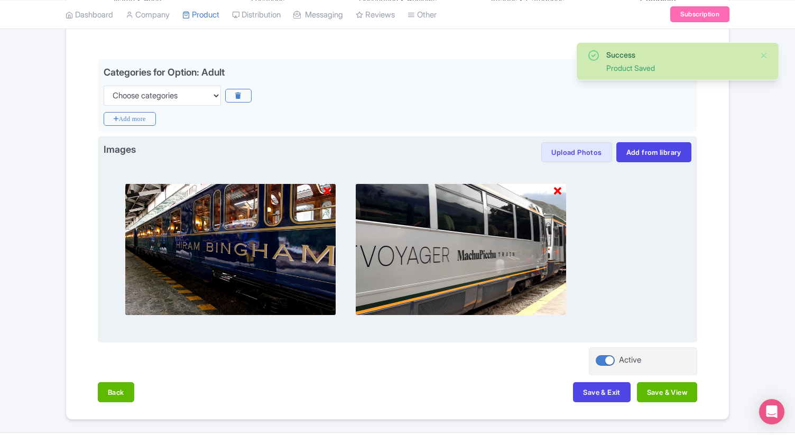
scroll to position [259, 0]
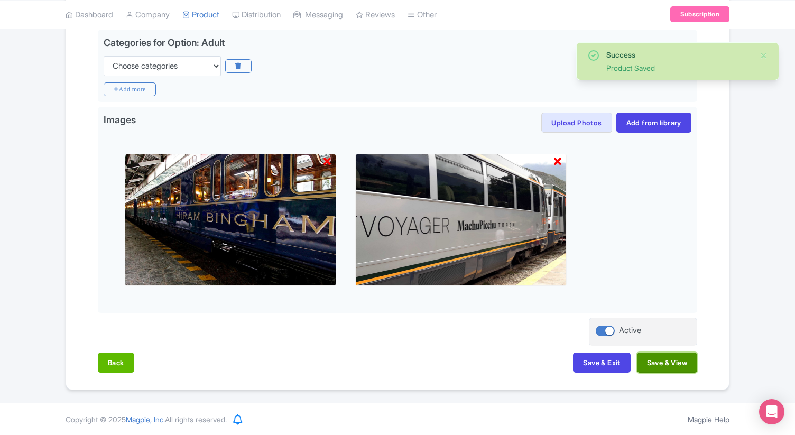
click at [661, 367] on button "Save & View" at bounding box center [667, 362] width 60 height 20
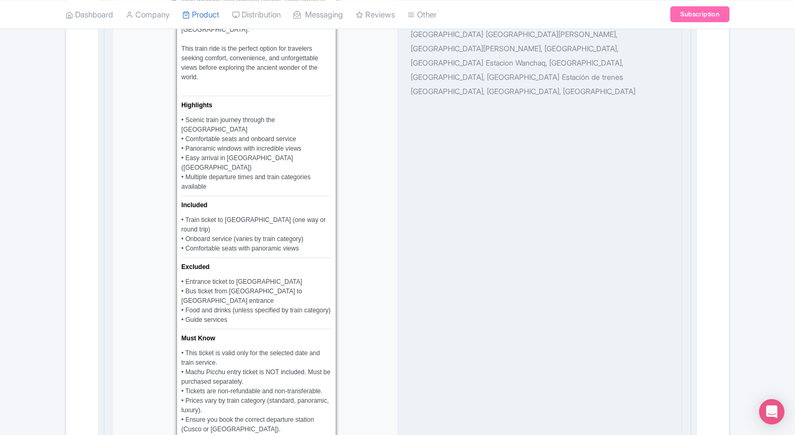
scroll to position [1088, 0]
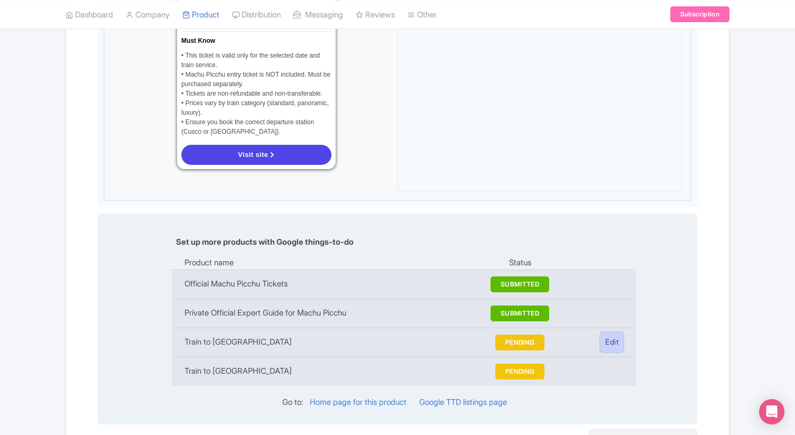
click at [611, 332] on link "Edit" at bounding box center [611, 342] width 23 height 20
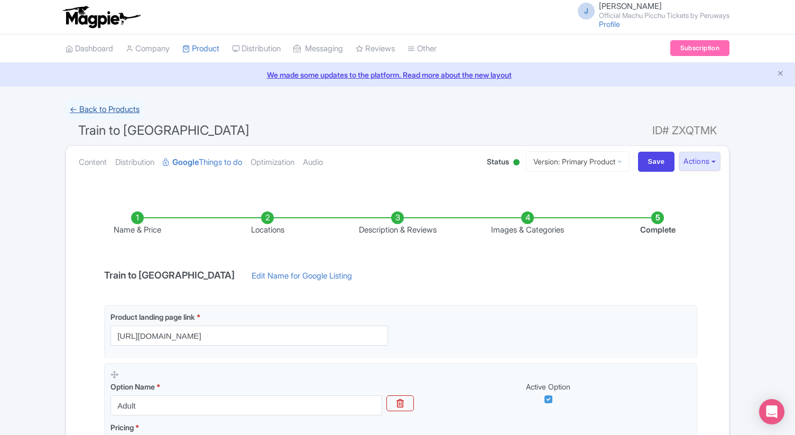
click at [77, 105] on link "← Back to Products" at bounding box center [105, 109] width 78 height 21
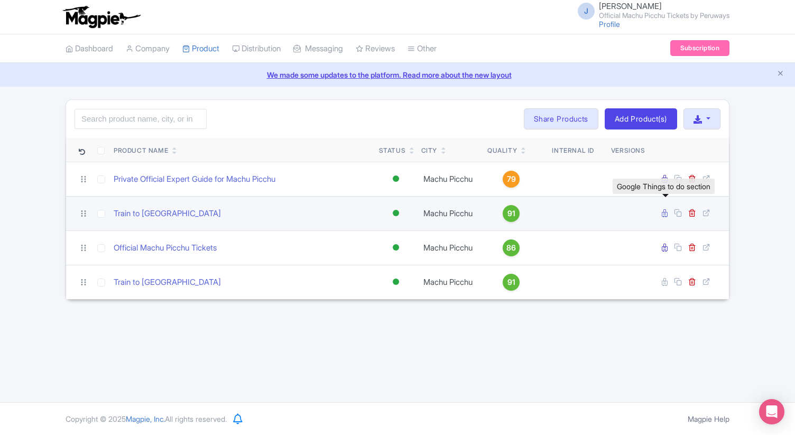
click at [664, 215] on icon at bounding box center [665, 213] width 6 height 8
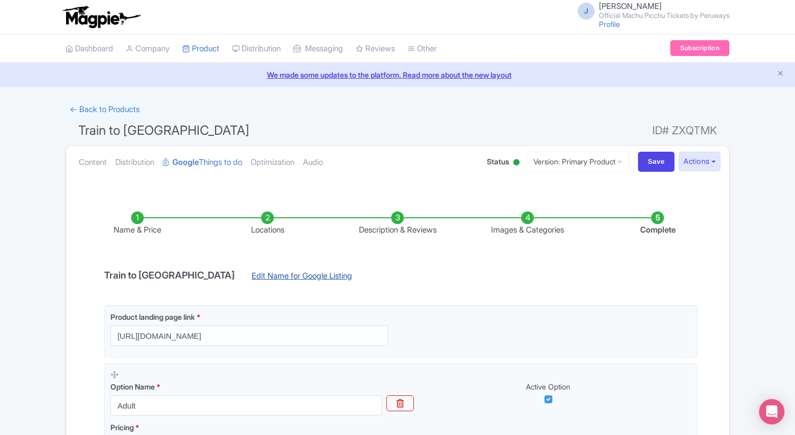
click at [301, 274] on link "Edit Name for Google Listing" at bounding box center [302, 278] width 122 height 17
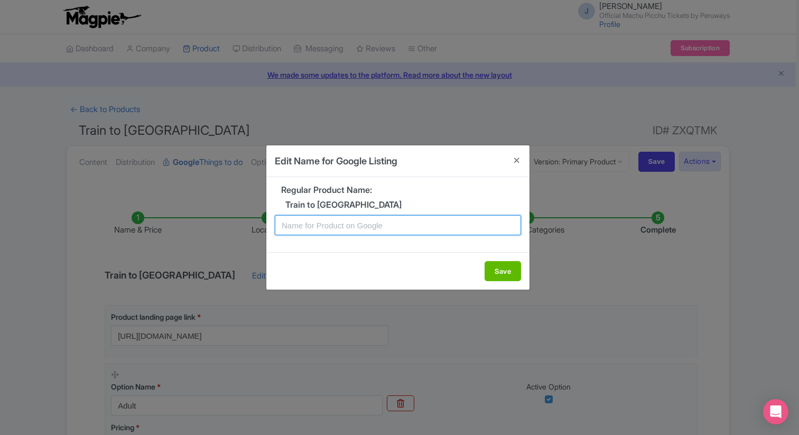
click at [385, 228] on input "text" at bounding box center [398, 225] width 246 height 20
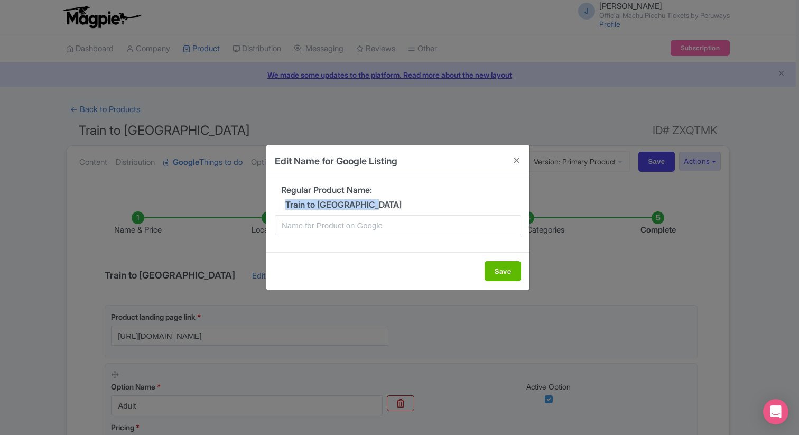
drag, startPoint x: 384, startPoint y: 205, endPoint x: 284, endPoint y: 202, distance: 99.9
click at [284, 202] on h5 "Train to [GEOGRAPHIC_DATA]" at bounding box center [398, 205] width 246 height 10
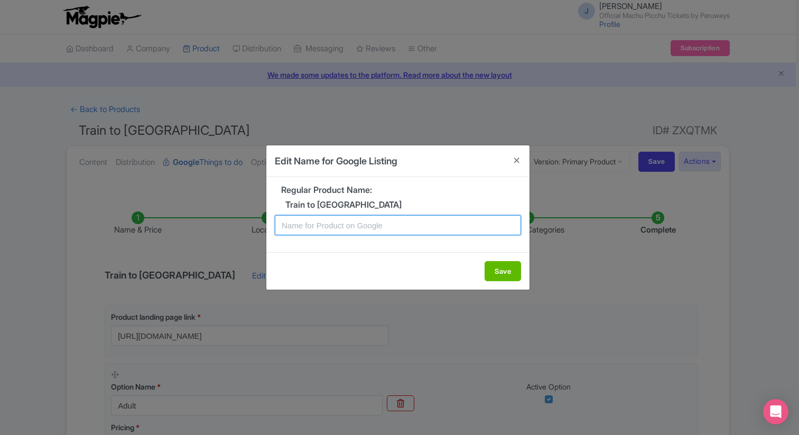
click at [297, 220] on input "text" at bounding box center [398, 225] width 246 height 20
paste input "Estación Ferroviaria de [GEOGRAPHIC_DATA]"
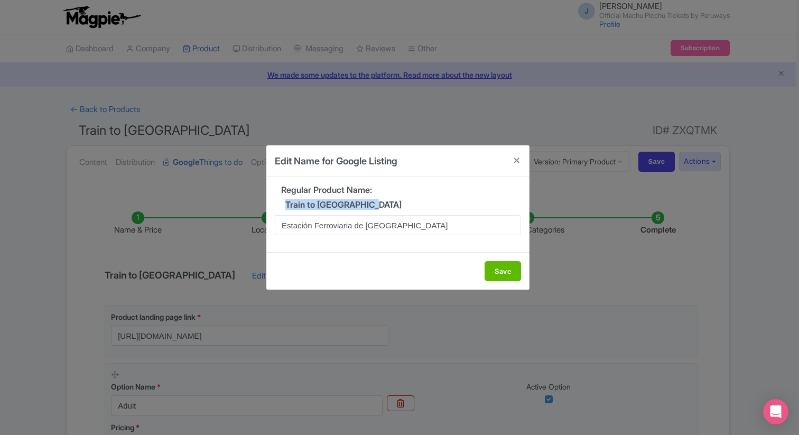
drag, startPoint x: 380, startPoint y: 205, endPoint x: 283, endPoint y: 205, distance: 97.2
click at [283, 205] on h5 "Train to [GEOGRAPHIC_DATA]" at bounding box center [398, 205] width 246 height 10
copy h5 "Train to [GEOGRAPHIC_DATA]"
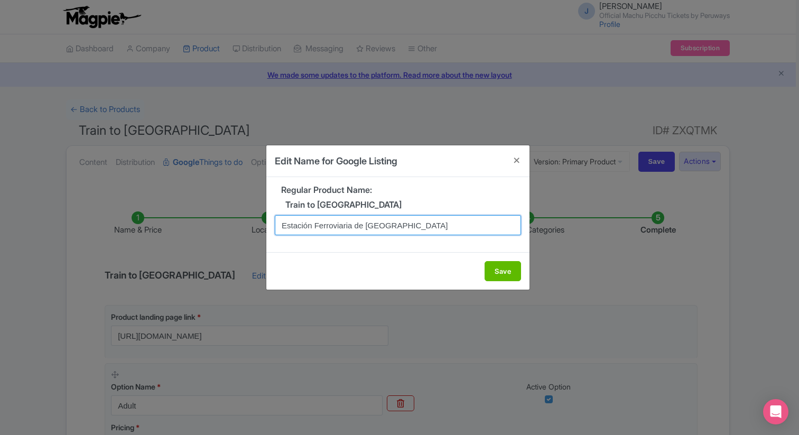
click at [412, 226] on input "Estación Ferroviaria de Ollantaytambo" at bounding box center [398, 225] width 246 height 20
paste input "Train to [GEOGRAPHIC_DATA]"
type input "Train to [GEOGRAPHIC_DATA]"
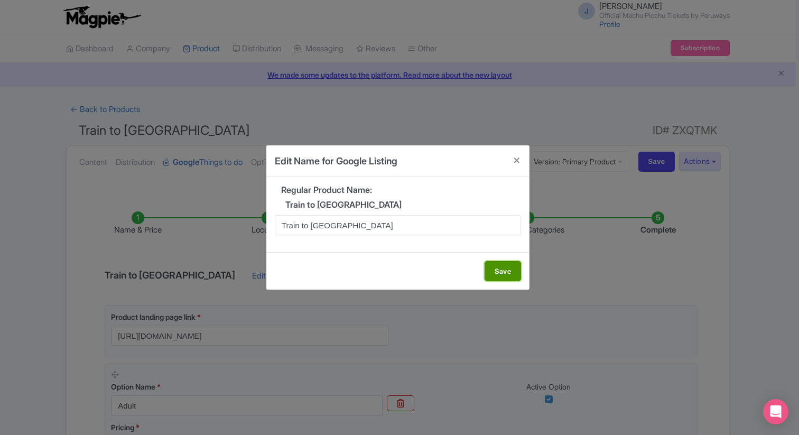
click at [509, 272] on button "Save" at bounding box center [503, 271] width 36 height 20
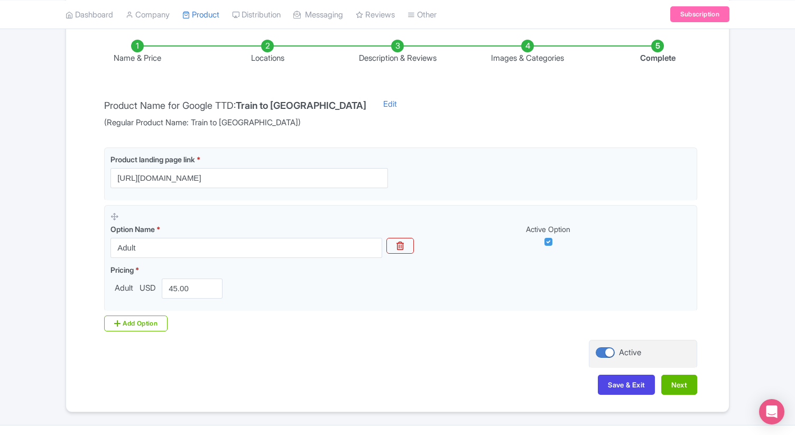
scroll to position [194, 0]
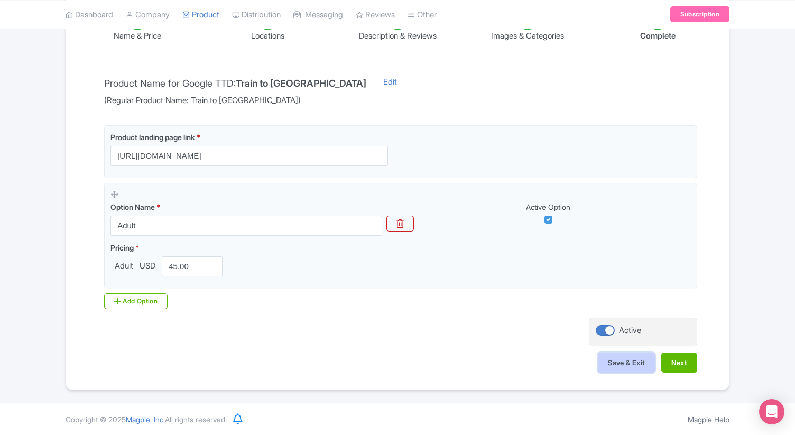
click at [637, 366] on button "Save & Exit" at bounding box center [626, 362] width 57 height 20
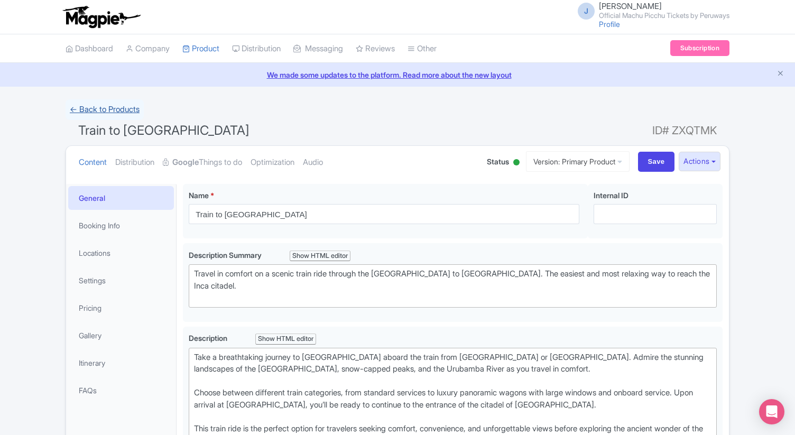
click at [111, 109] on link "← Back to Products" at bounding box center [105, 109] width 78 height 21
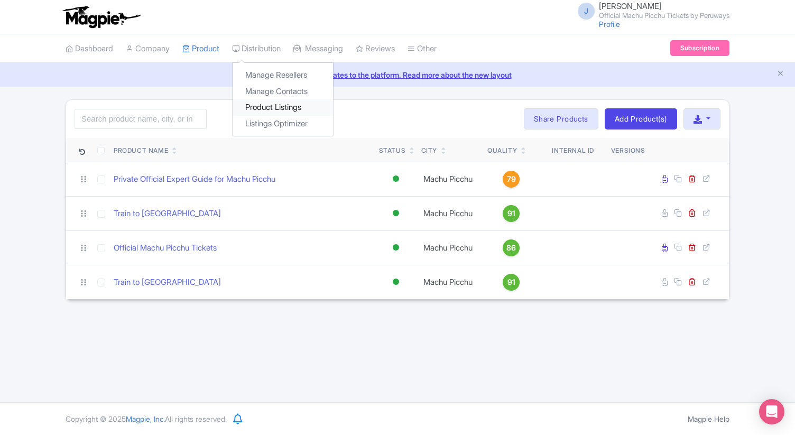
click at [271, 107] on link "Product Listings" at bounding box center [283, 107] width 100 height 16
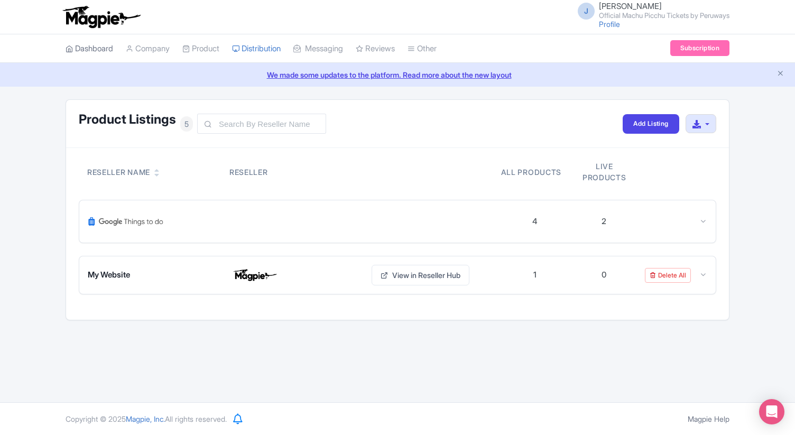
click at [90, 44] on link "Dashboard" at bounding box center [90, 48] width 48 height 29
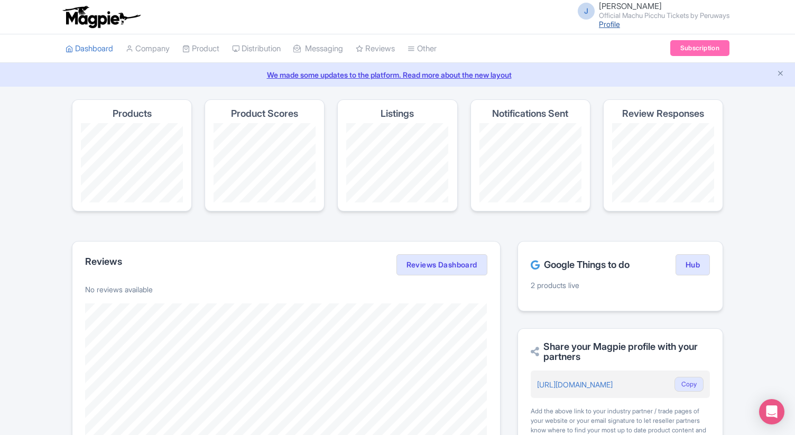
click at [603, 27] on link "Profile" at bounding box center [609, 24] width 21 height 9
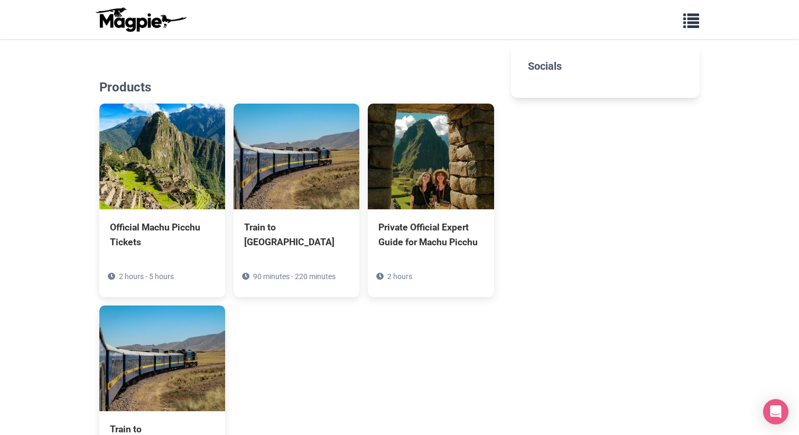
scroll to position [323, 0]
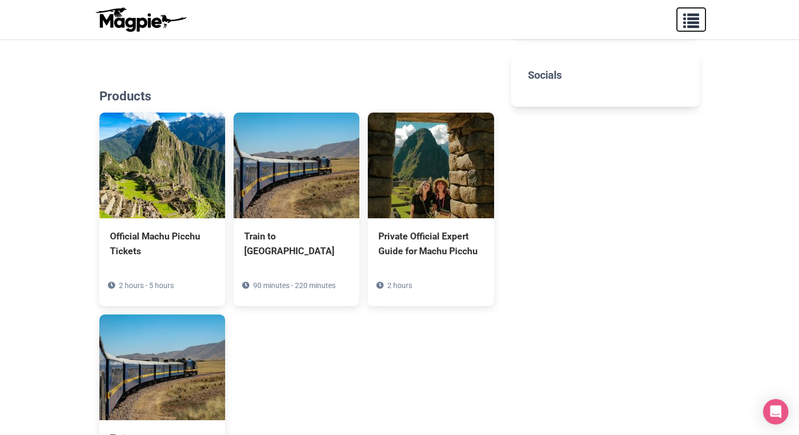
click at [696, 19] on span "button" at bounding box center [691, 19] width 16 height 16
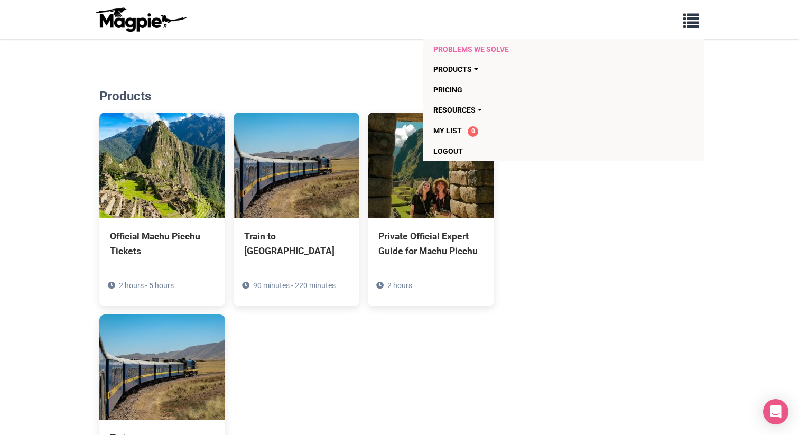
click at [482, 50] on link "Problems we solve" at bounding box center [502, 49] width 138 height 20
click at [324, 83] on section "Products Official Machu Picchu Tickets 2 hours - 5 hours Train to [GEOGRAPHIC_D…" at bounding box center [296, 298] width 395 height 453
